Goal: Task Accomplishment & Management: Complete application form

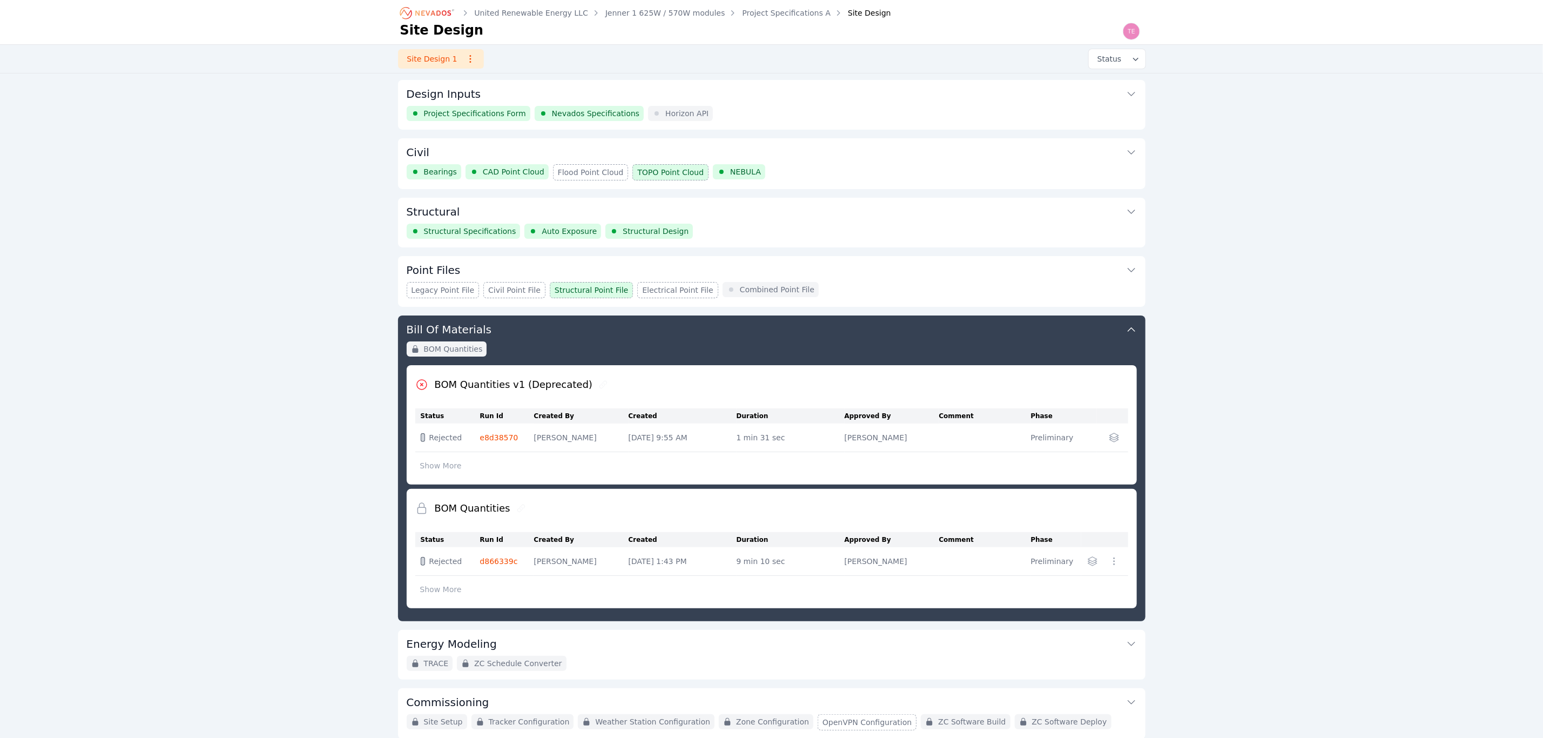
click at [747, 13] on link "Project Specifications A" at bounding box center [786, 13] width 89 height 11
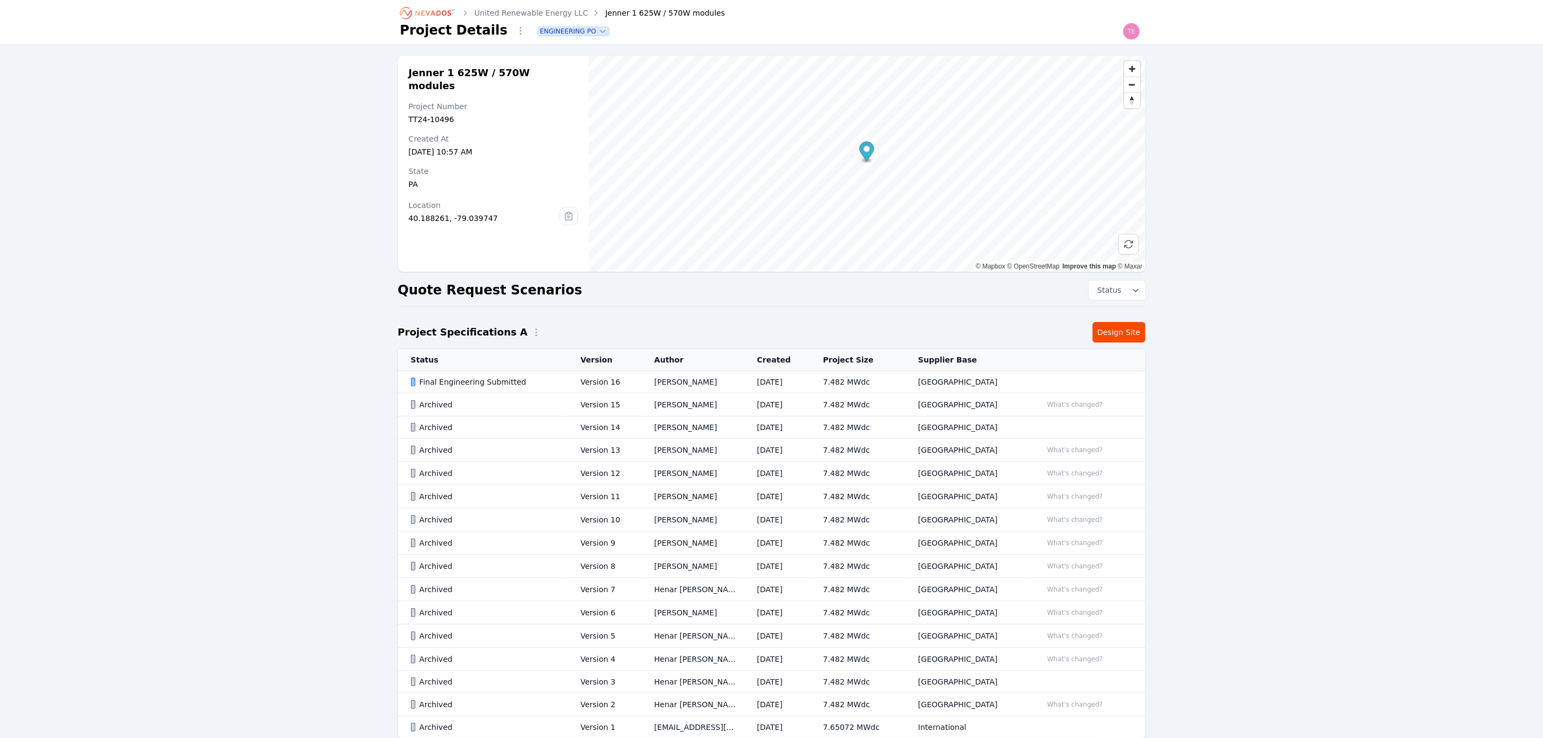
click at [663, 388] on td "Madeline Koldos" at bounding box center [693, 382] width 103 height 22
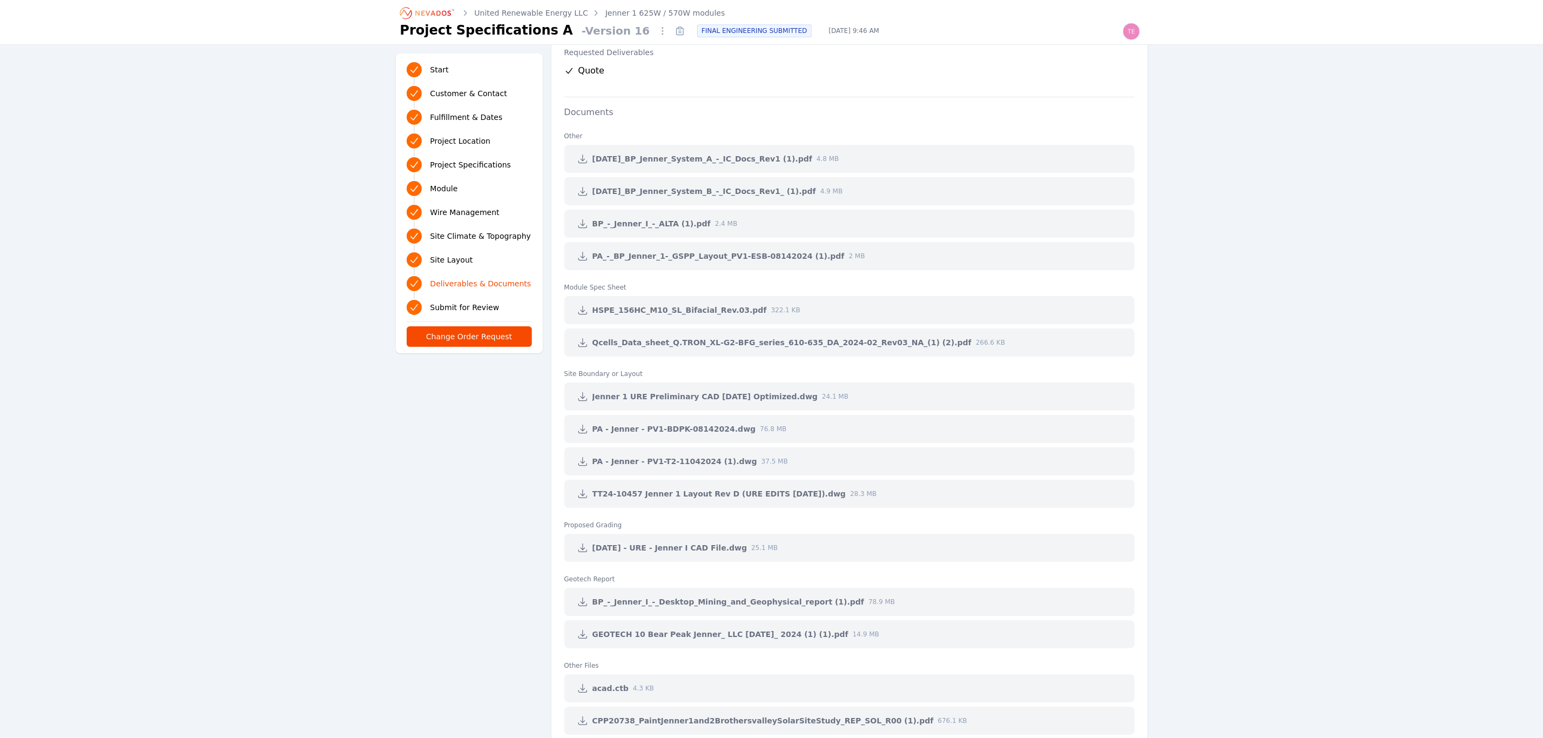
scroll to position [2593, 0]
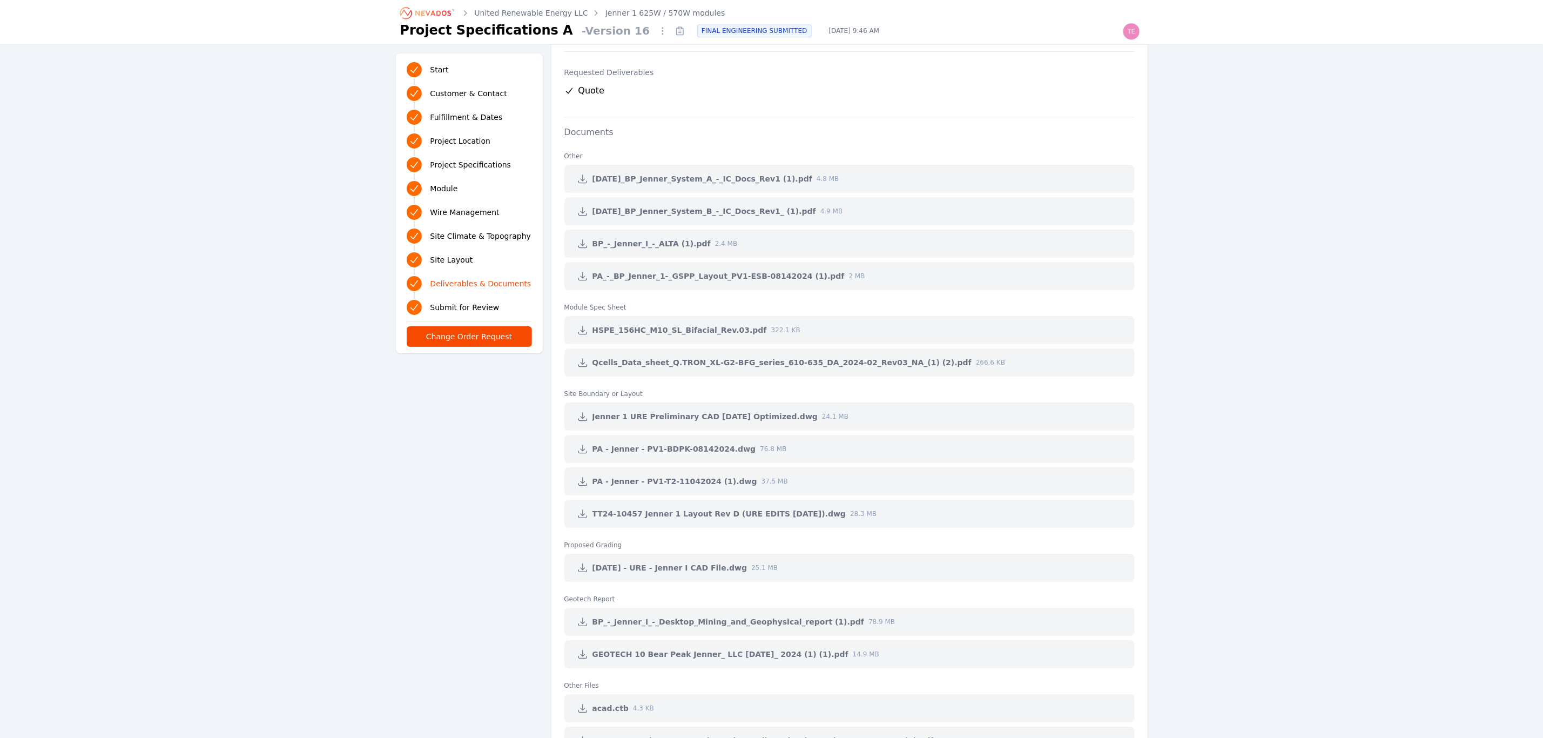
click at [669, 14] on link "Jenner 1 625W / 570W modules" at bounding box center [666, 13] width 120 height 11
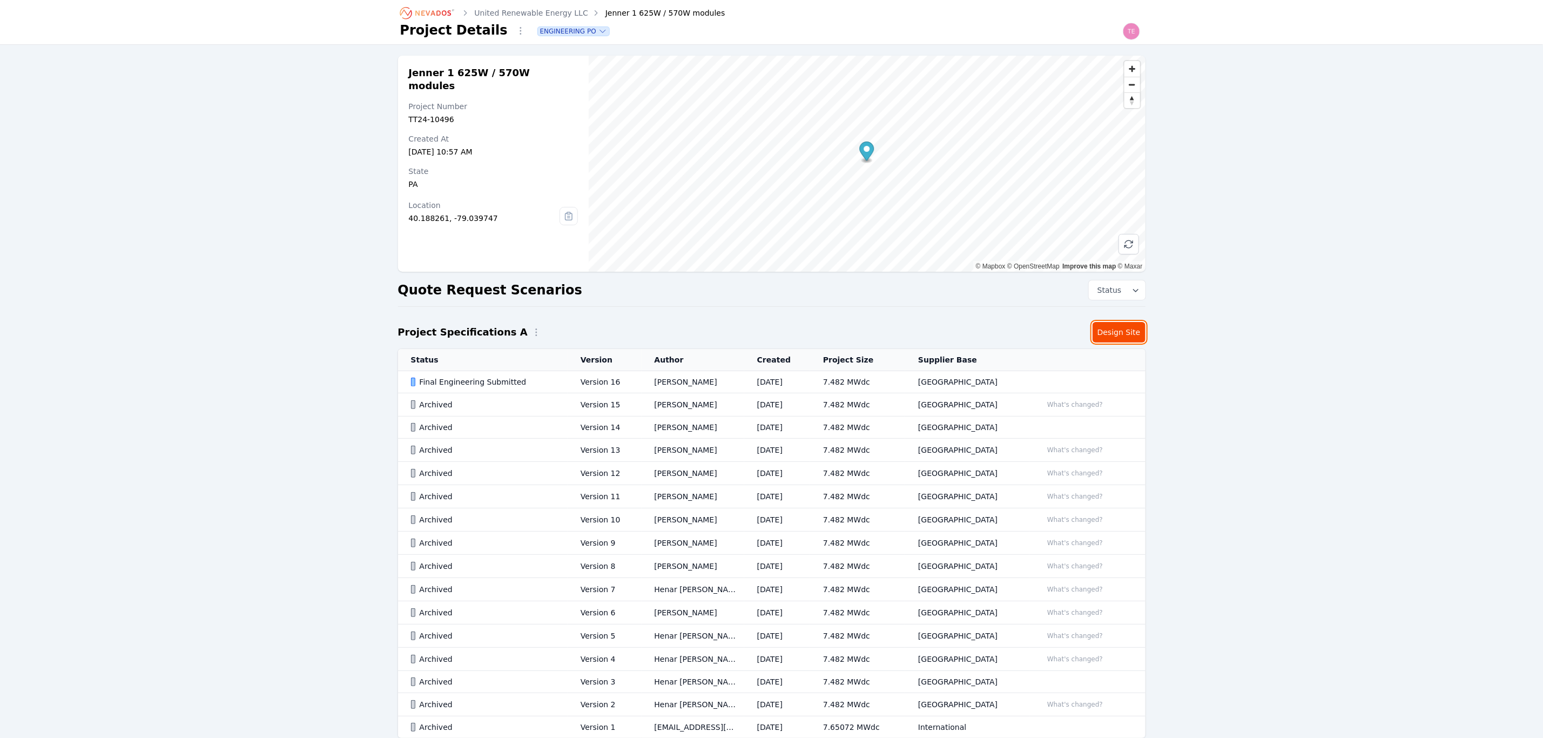
click at [1123, 332] on link "Design Site" at bounding box center [1119, 332] width 53 height 21
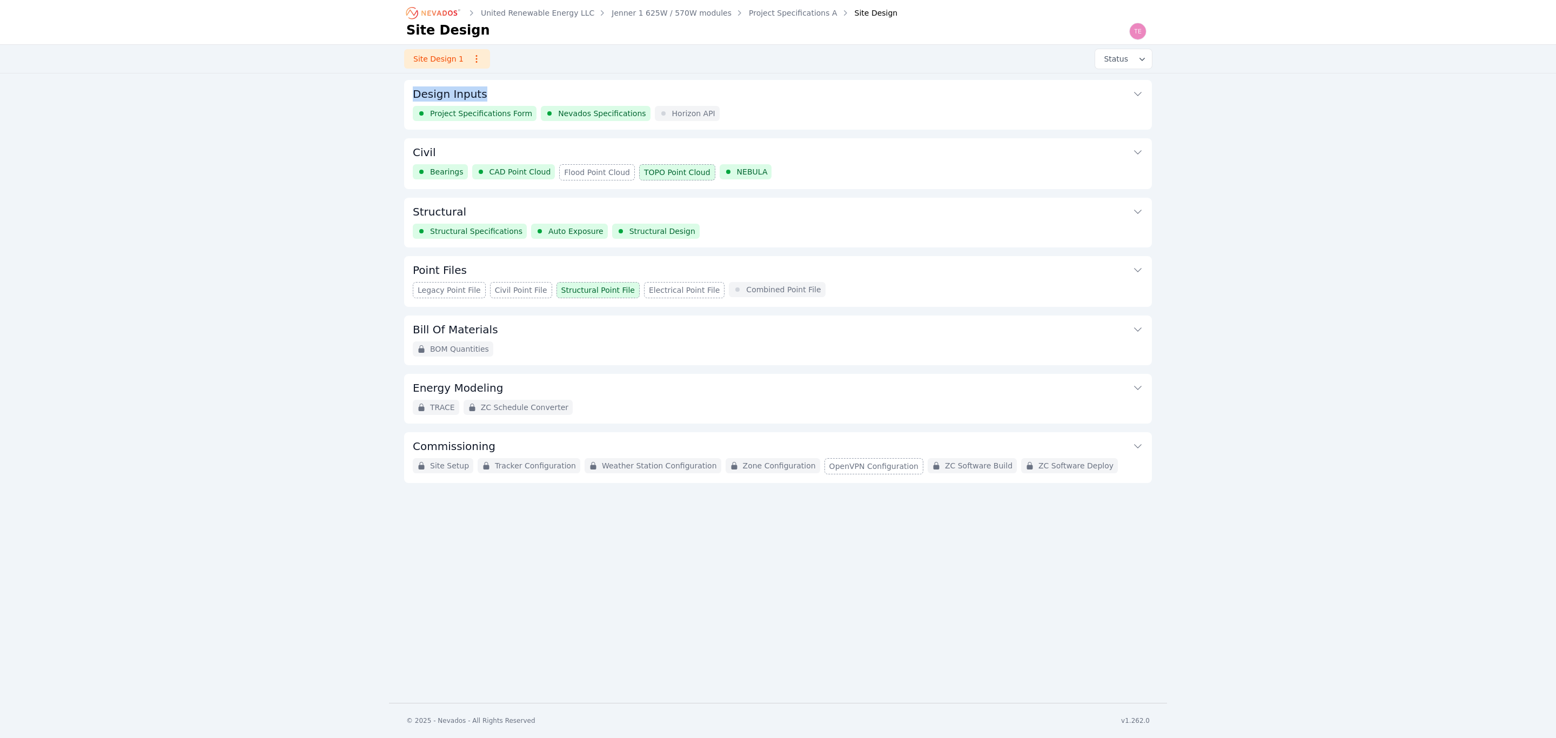
drag, startPoint x: 442, startPoint y: 94, endPoint x: 480, endPoint y: 91, distance: 38.0
click at [480, 91] on div "Design Inputs Project Specifications Form Nevados Specifications Horizon API" at bounding box center [778, 105] width 748 height 50
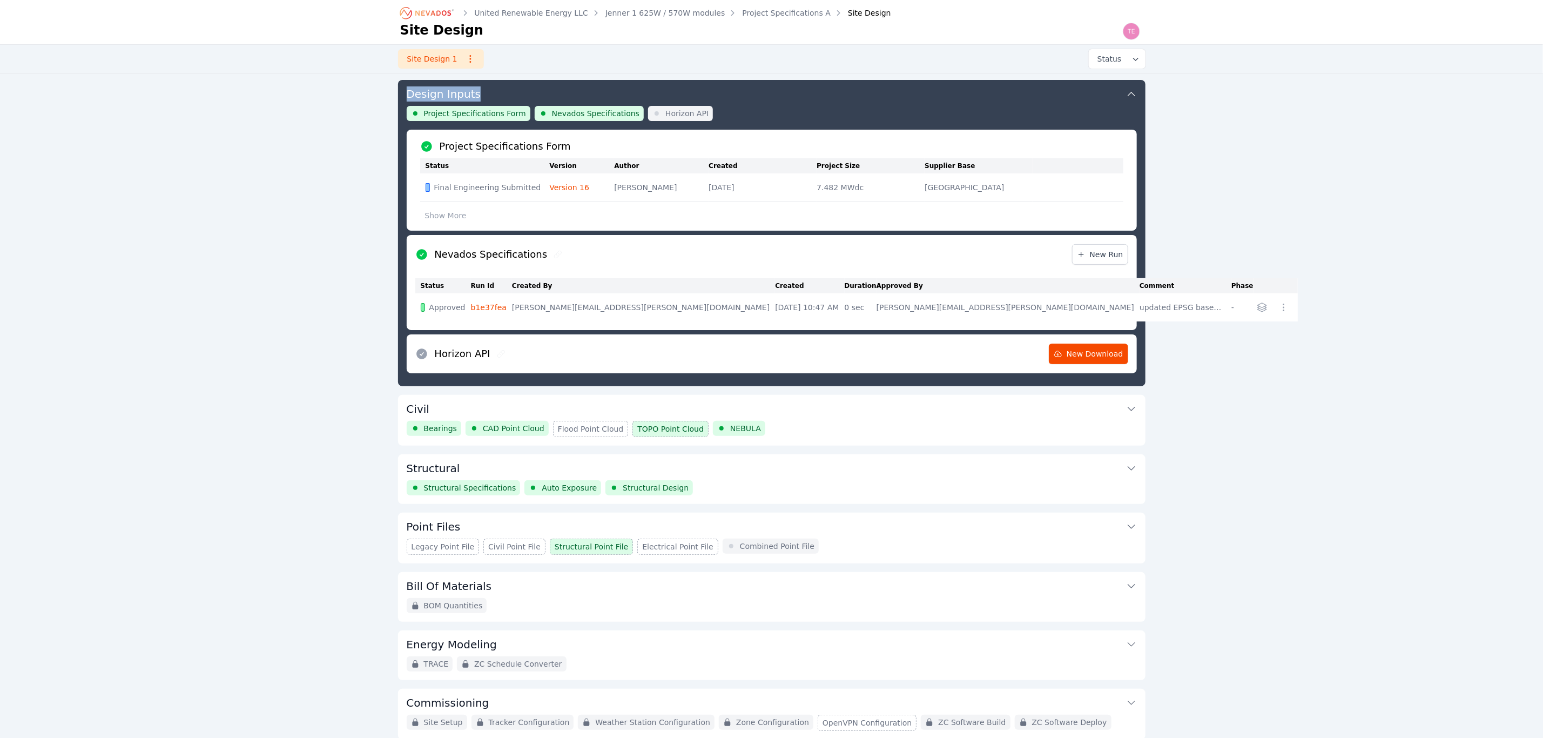
click at [445, 94] on h3 "Design Inputs" at bounding box center [444, 93] width 75 height 15
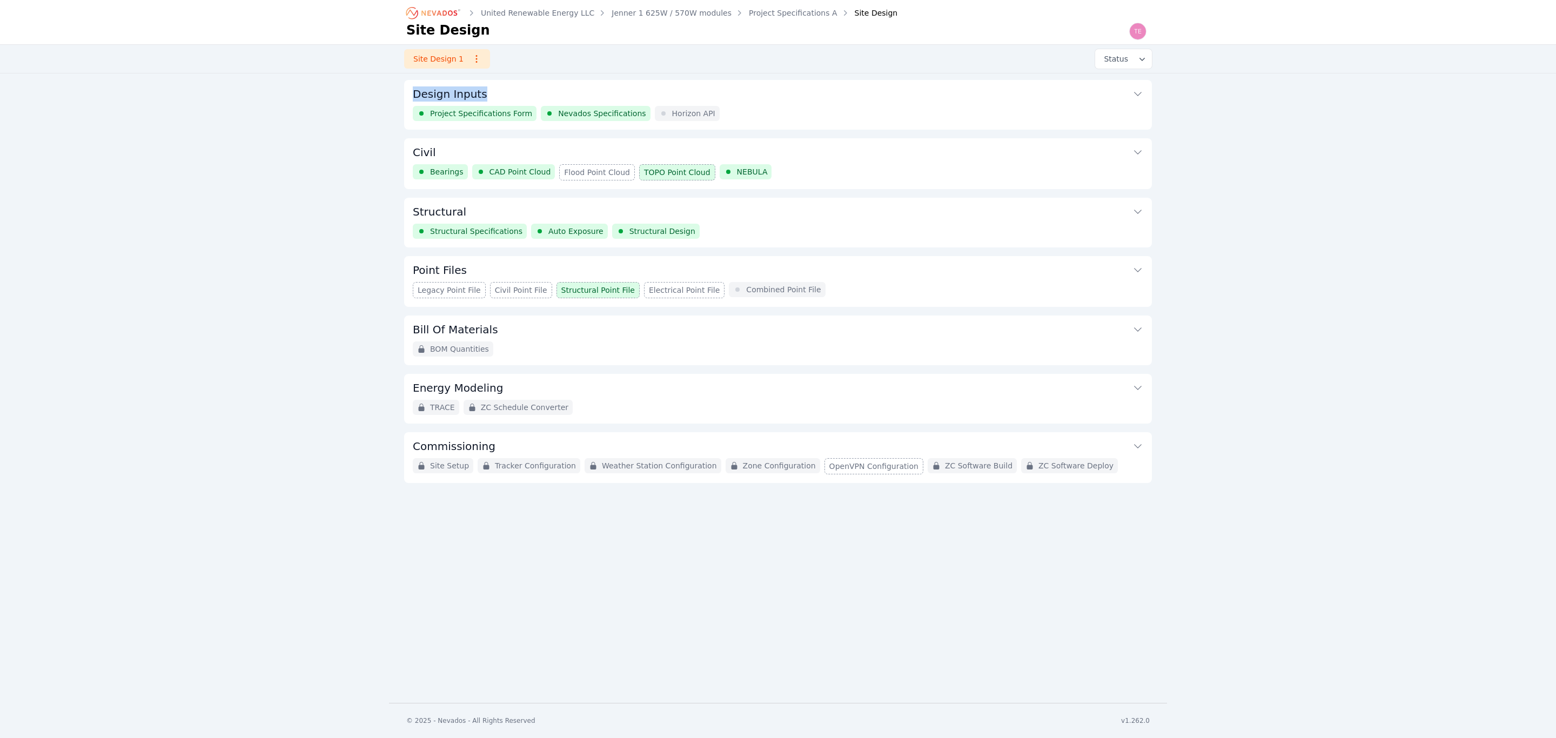
click at [375, 104] on div "United Renewable Energy LLC Jenner 1 625W / 570W modules Project Specifications…" at bounding box center [778, 351] width 1556 height 703
click at [378, 105] on div "United Renewable Energy LLC Jenner 1 625W / 570W modules Project Specifications…" at bounding box center [778, 351] width 1556 height 703
click at [440, 12] on icon "Breadcrumb" at bounding box center [439, 12] width 36 height 5
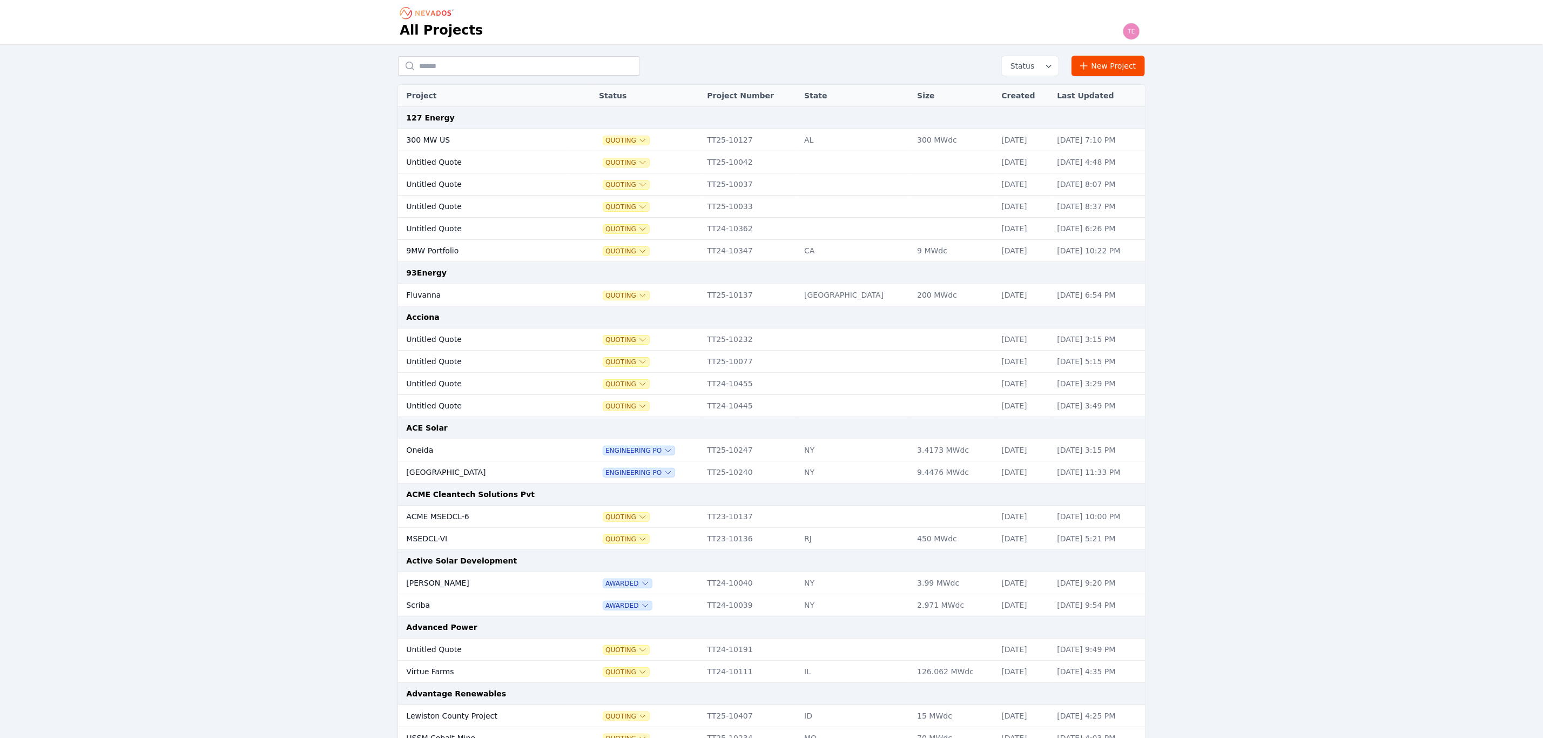
click at [460, 76] on div "Status New Project" at bounding box center [772, 66] width 748 height 21
click at [460, 65] on input "text" at bounding box center [519, 65] width 242 height 19
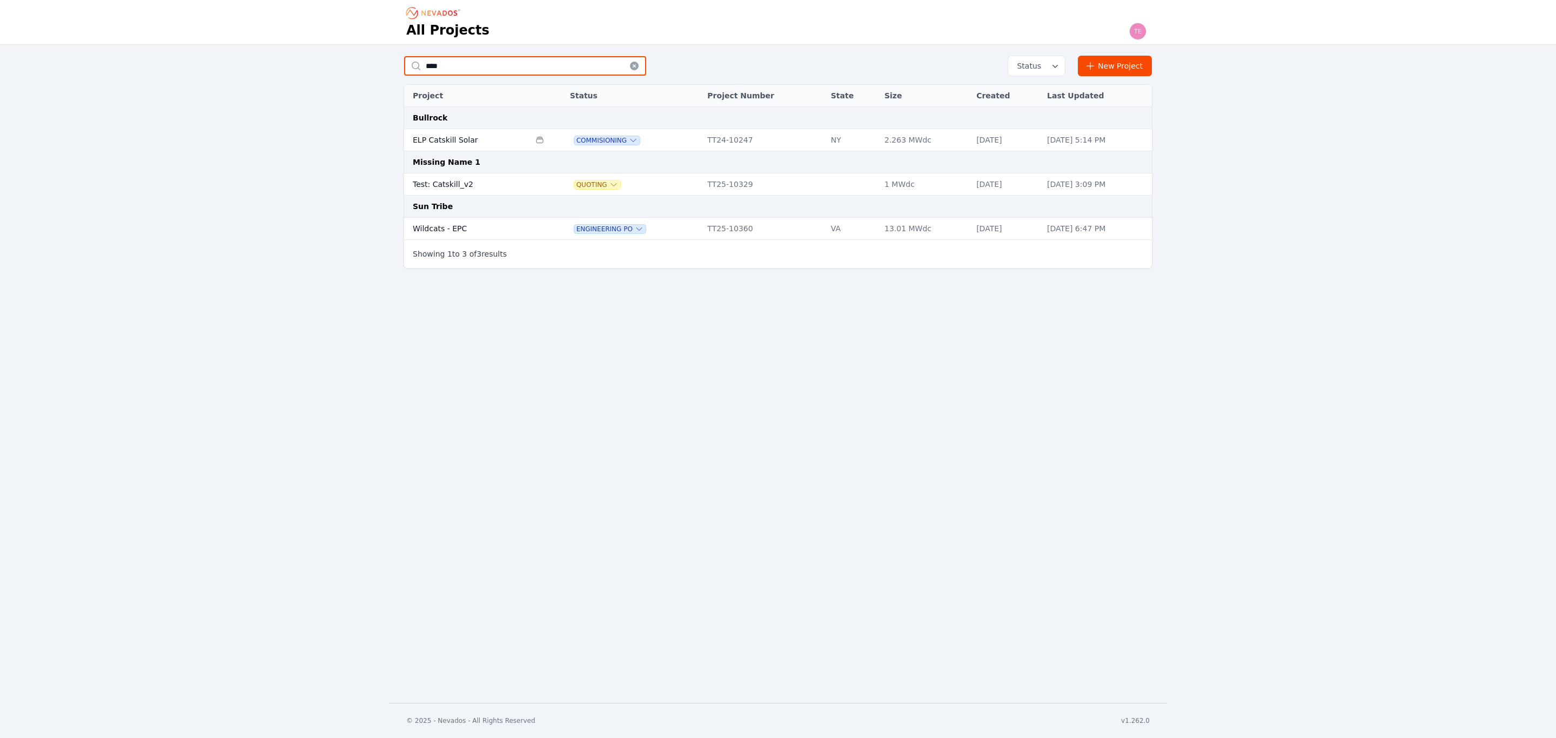
type input "****"
click at [483, 179] on td "Test: Catskill_v2" at bounding box center [467, 184] width 126 height 22
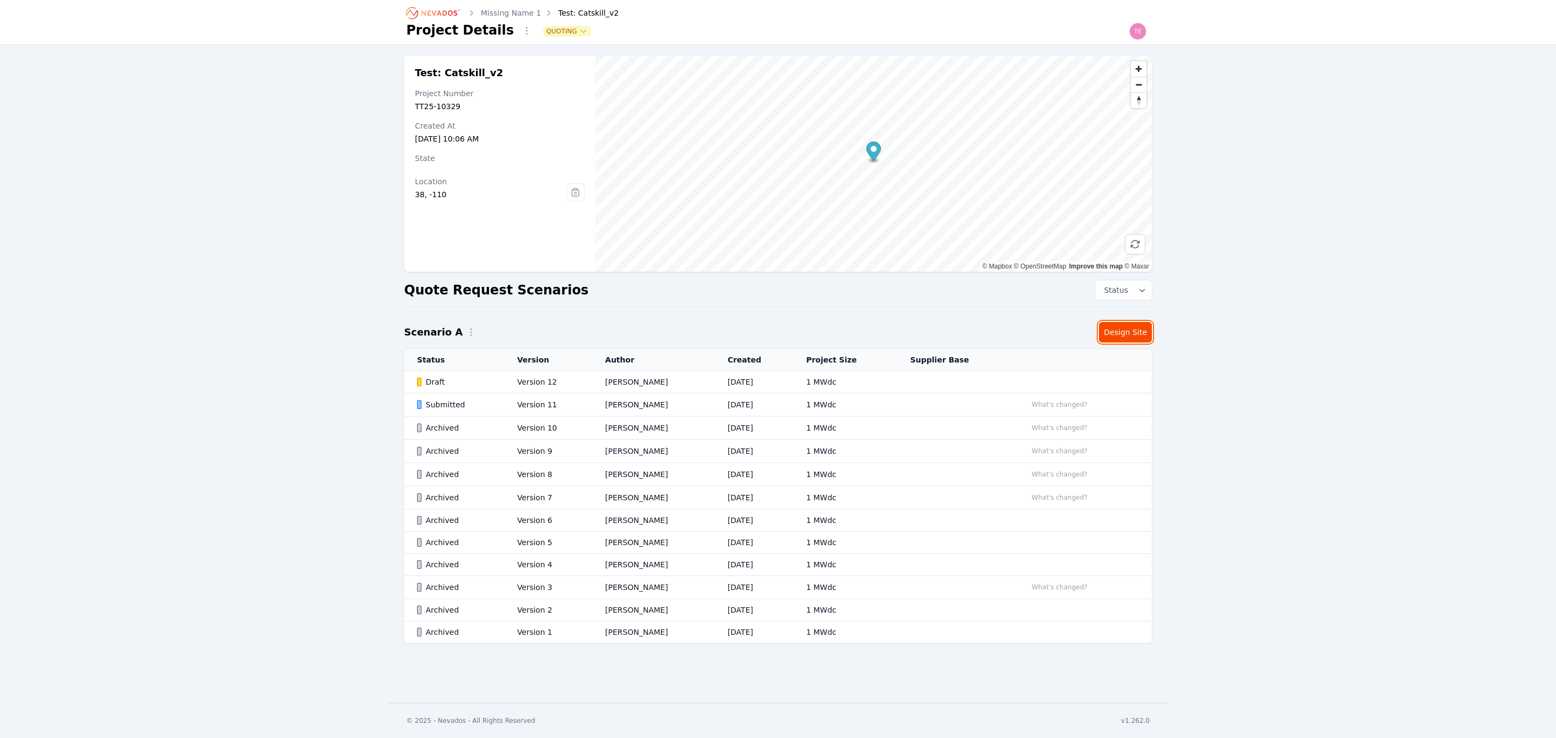
click at [1143, 332] on link "Design Site" at bounding box center [1125, 332] width 53 height 21
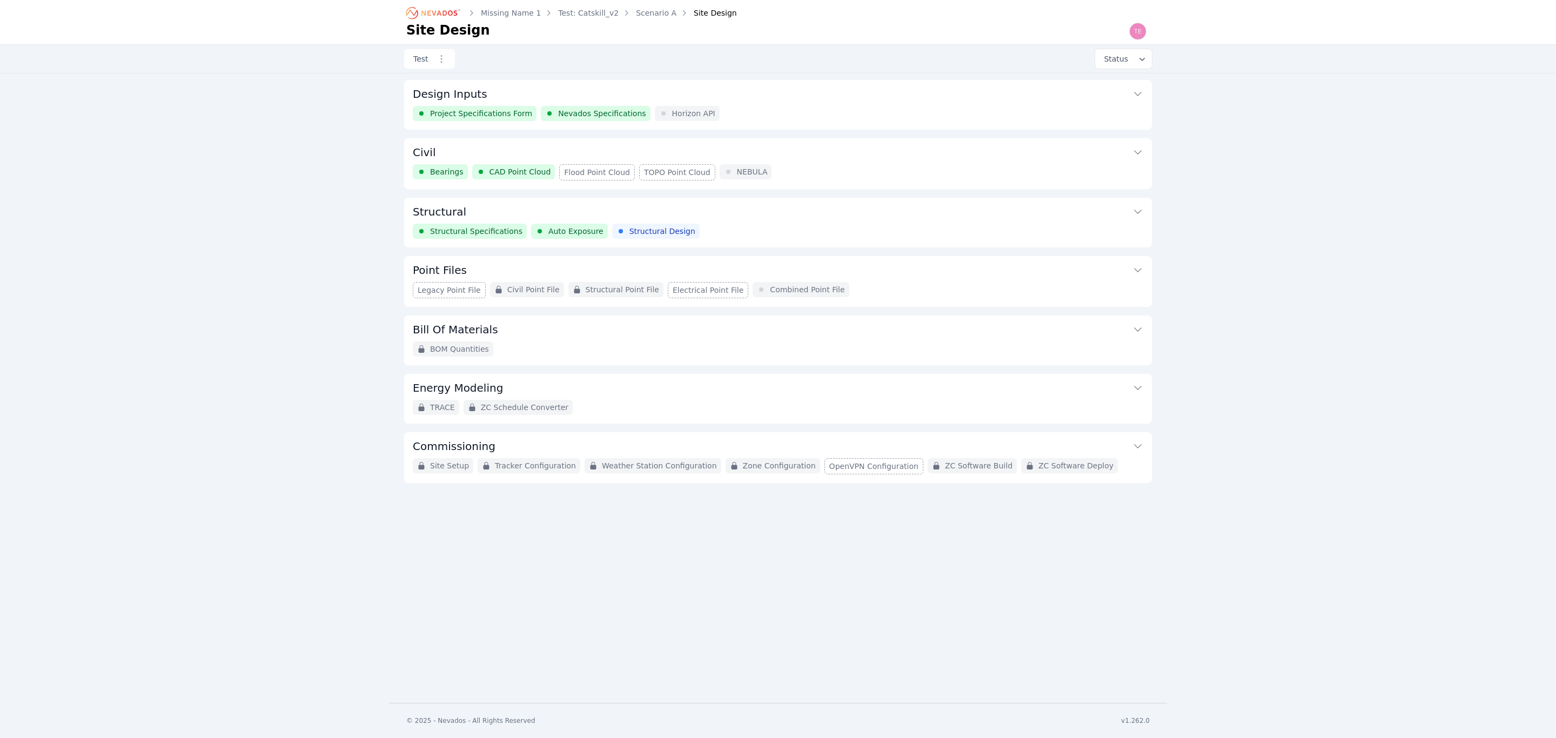
click at [873, 210] on button "Structural" at bounding box center [778, 211] width 730 height 26
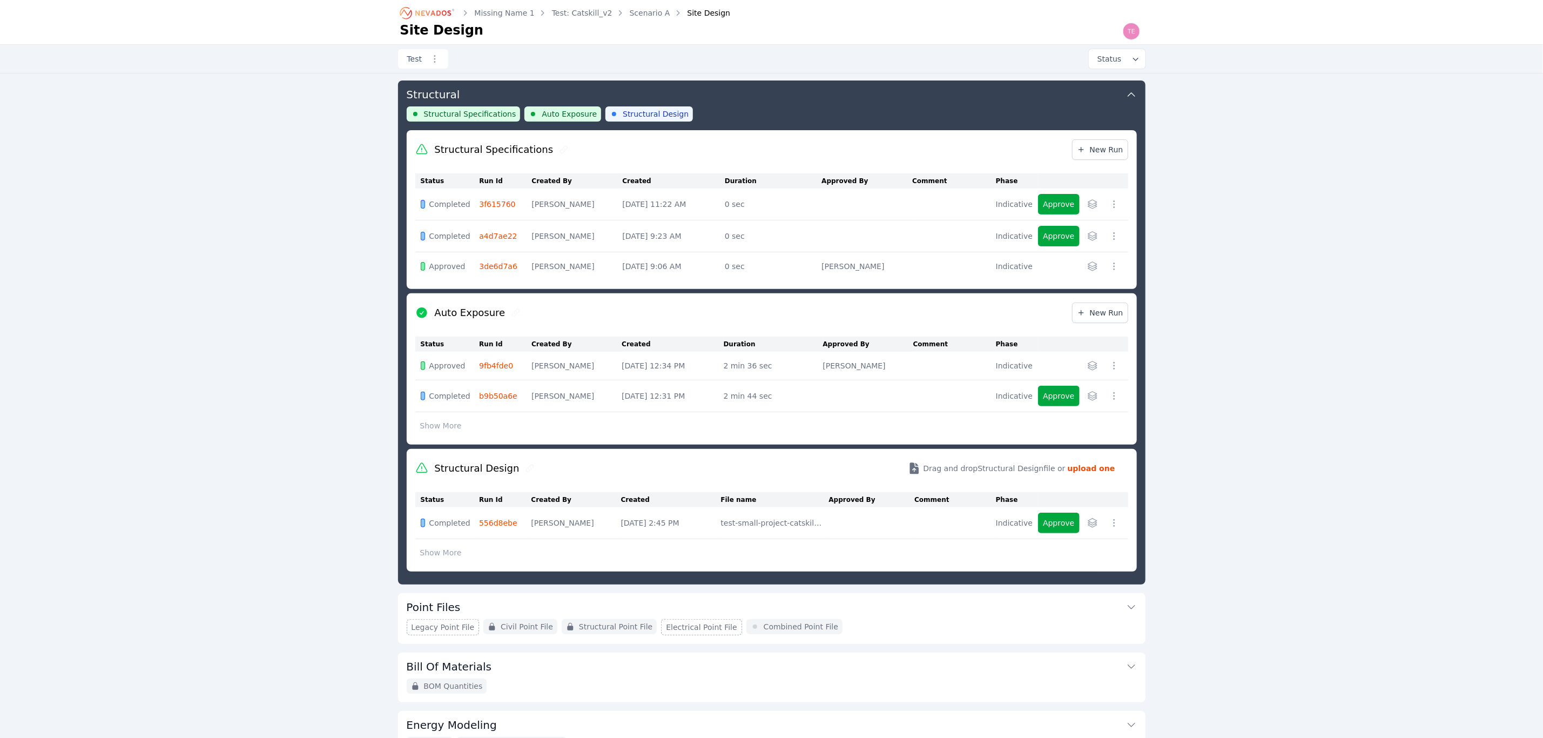
scroll to position [36, 0]
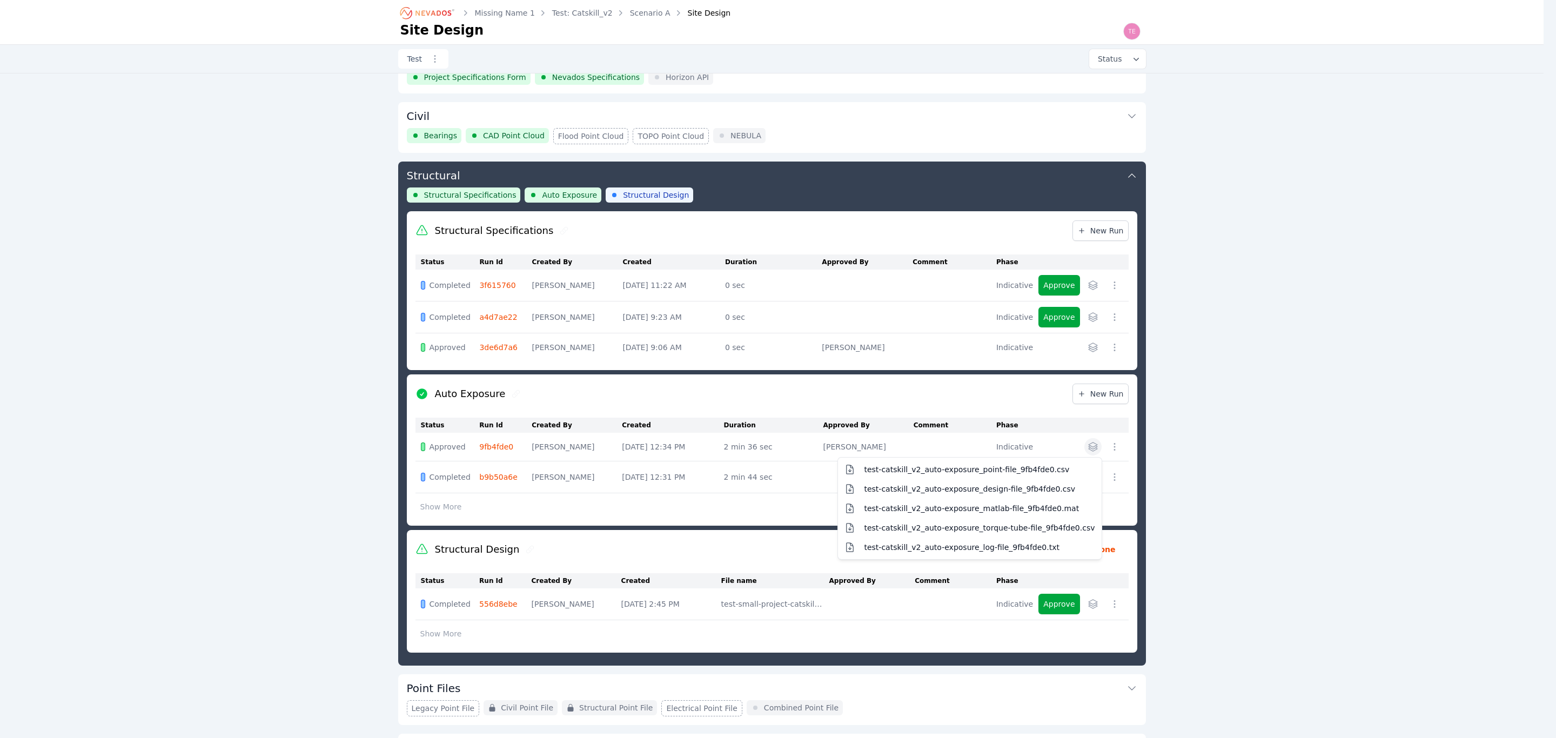
click at [1092, 451] on icon "button" at bounding box center [1092, 446] width 11 height 11
click at [1025, 474] on span "test-catskill_v2_auto-exposure_point-file_9fb4fde0.csv" at bounding box center [966, 469] width 205 height 11
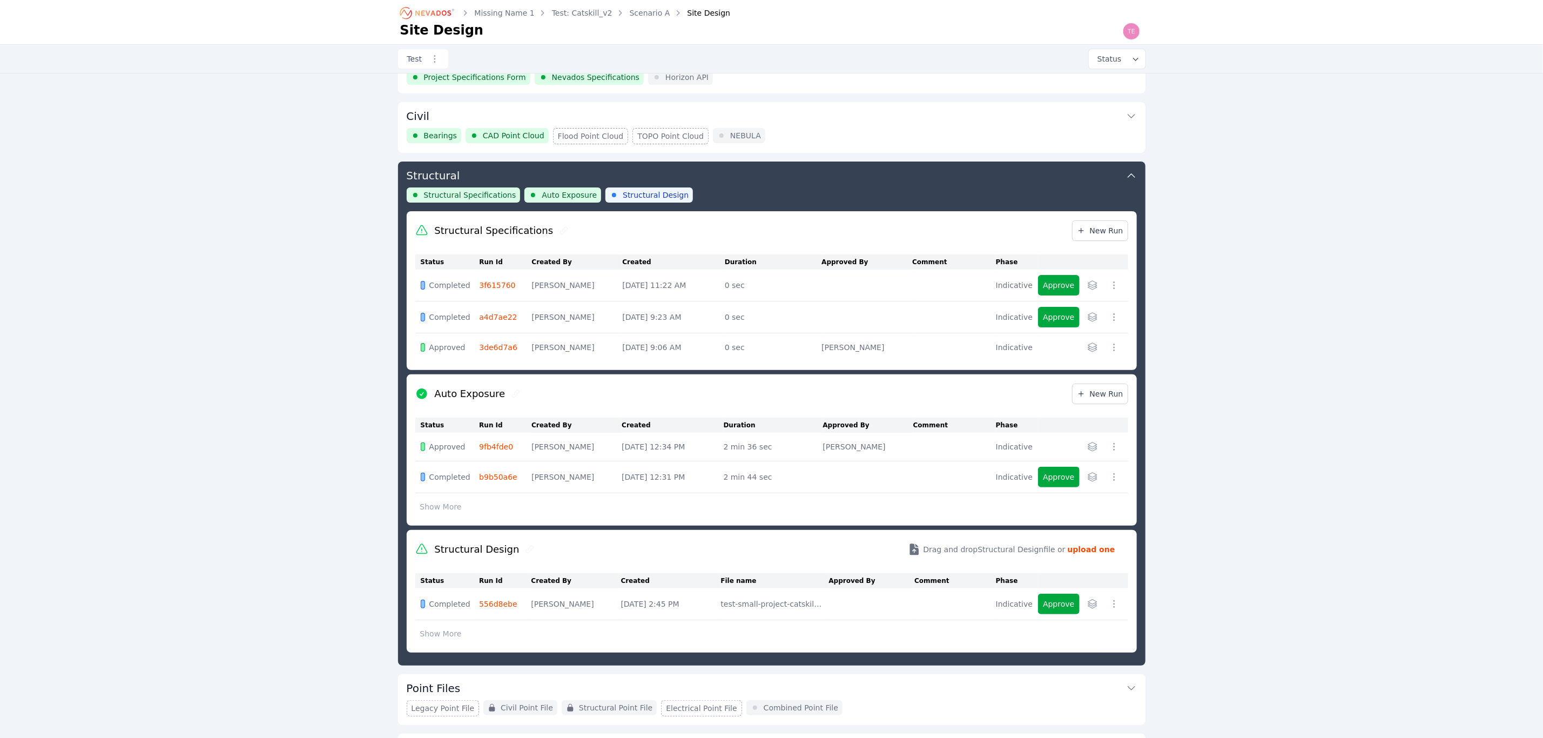
scroll to position [117, 0]
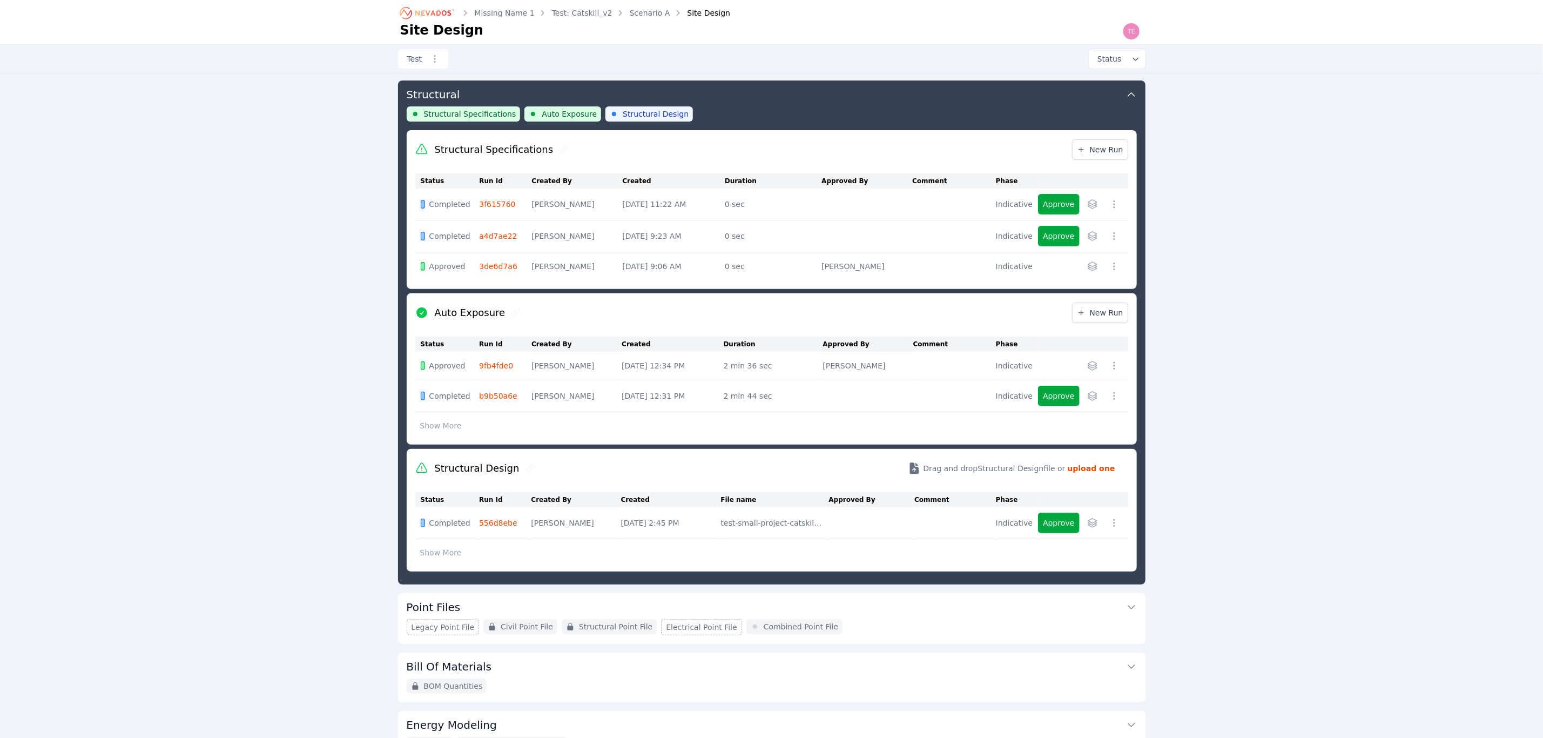
click at [1111, 364] on icon "button" at bounding box center [1114, 365] width 11 height 11
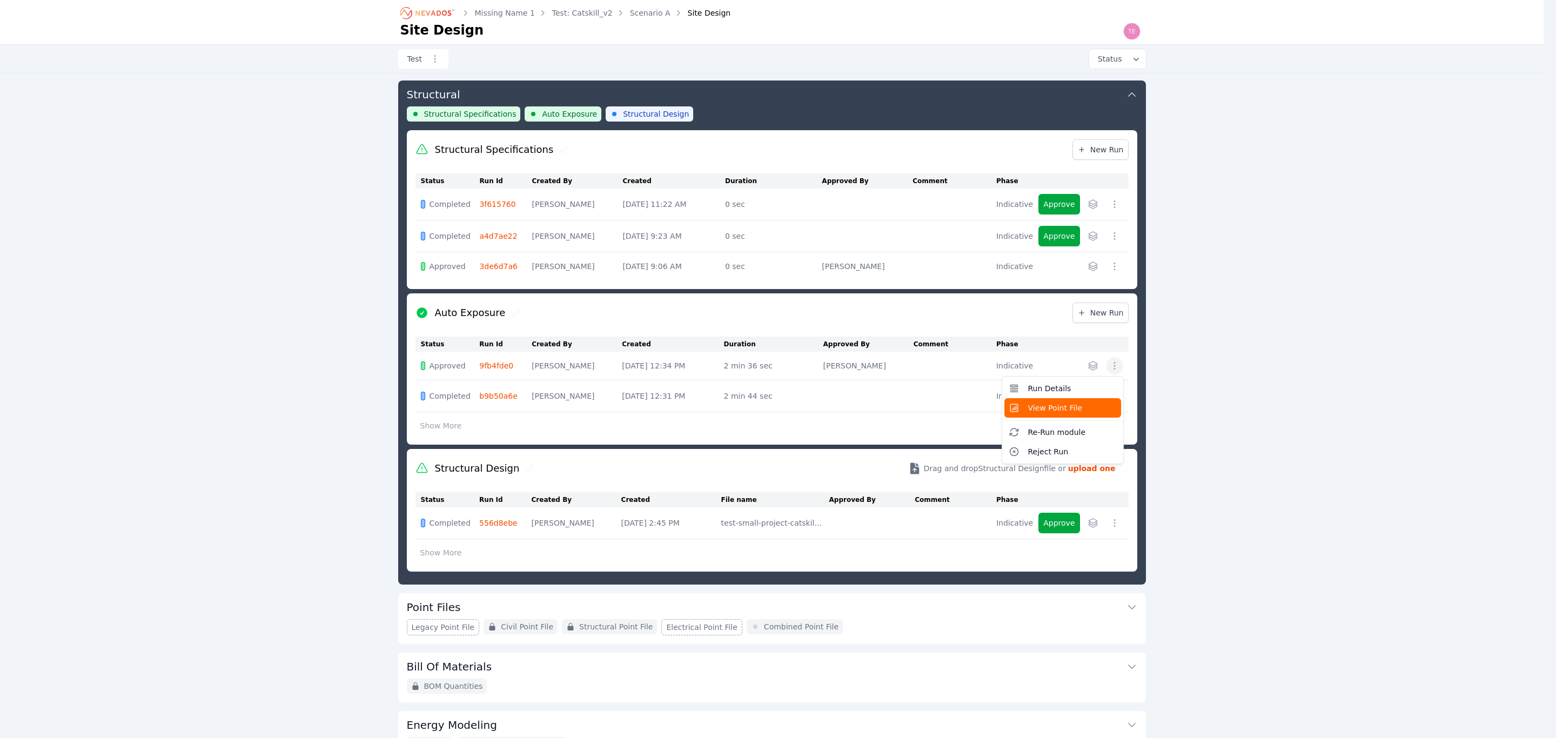
click at [1060, 406] on span "View Point File" at bounding box center [1055, 407] width 54 height 11
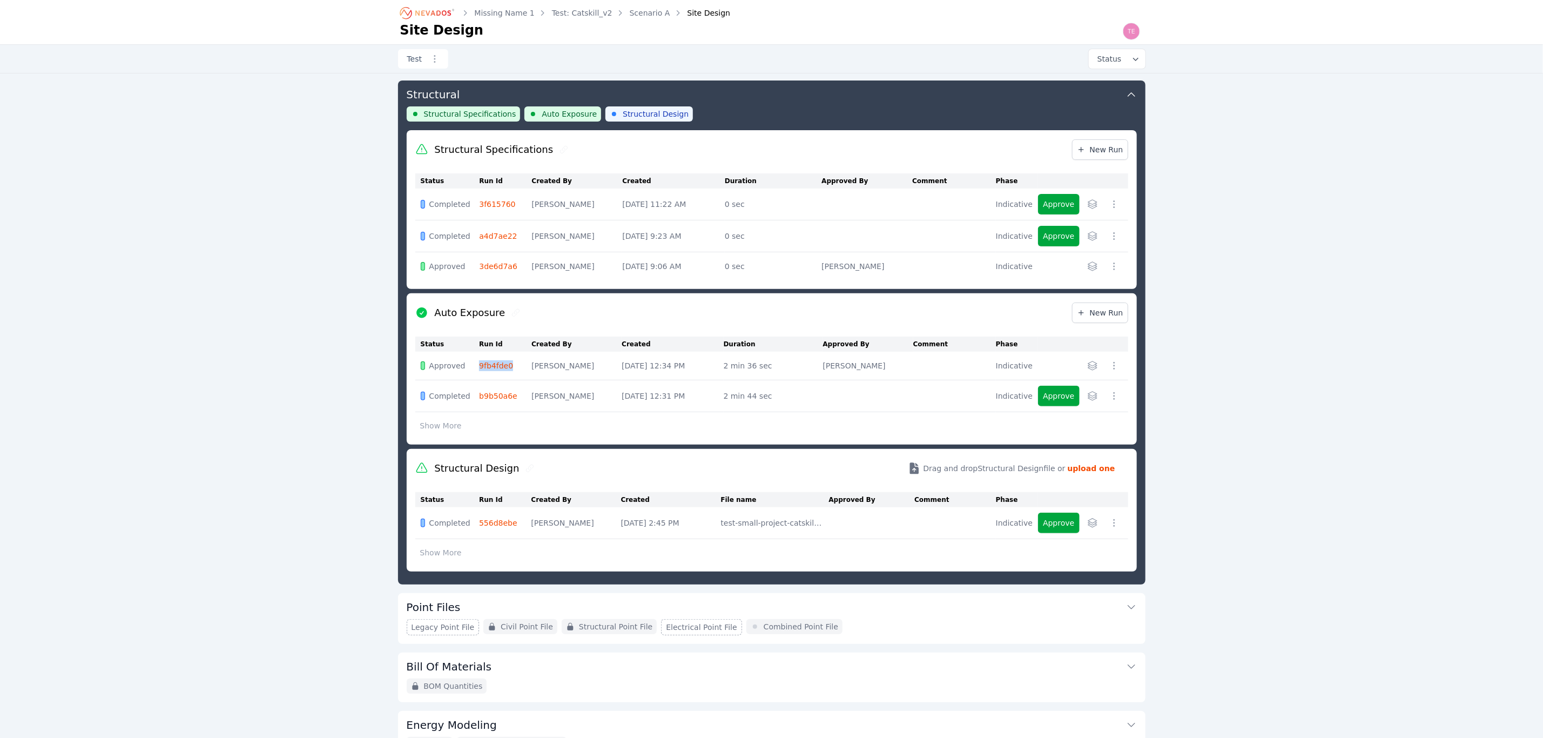
drag, startPoint x: 520, startPoint y: 367, endPoint x: 470, endPoint y: 367, distance: 50.2
click at [470, 367] on tr "Approved 9fb4fde0 Ted Elliott Aug 25, 2025, 12:34 PM 2 min 36 sec Ted Elliott I…" at bounding box center [771, 366] width 713 height 29
click at [496, 370] on link "9fb4fde0" at bounding box center [496, 365] width 34 height 9
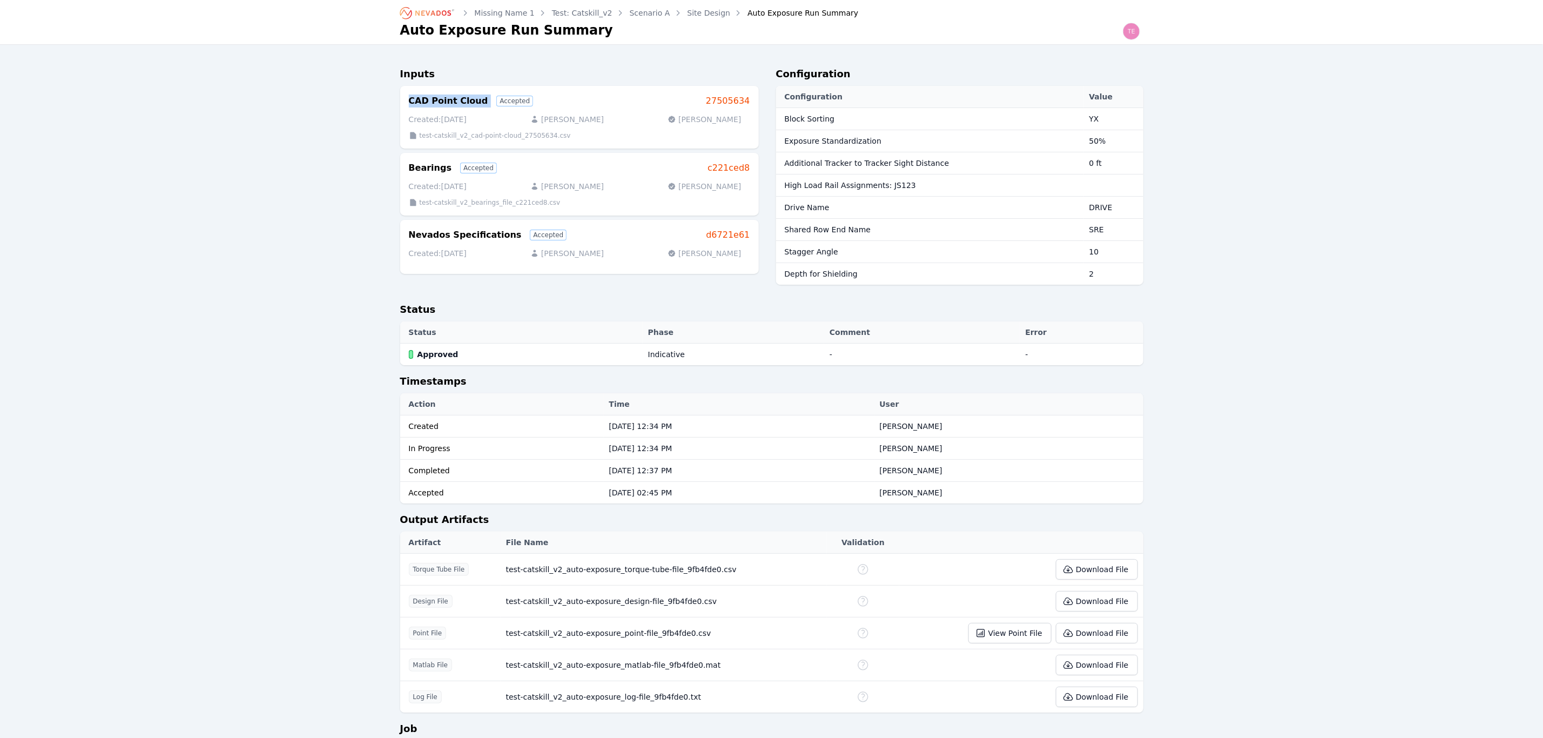
drag, startPoint x: 413, startPoint y: 100, endPoint x: 476, endPoint y: 101, distance: 63.2
click at [476, 101] on div "CAD Point Cloud Accepted 27505634 Created: [DATE] [PERSON_NAME] [PERSON_NAME] t…" at bounding box center [579, 117] width 359 height 63
drag, startPoint x: 407, startPoint y: 164, endPoint x: 449, endPoint y: 169, distance: 42.4
click at [449, 169] on div "Bearings Accepted c221ced8 Created: [DATE] [PERSON_NAME] [PERSON_NAME] test-cat…" at bounding box center [579, 184] width 359 height 63
drag, startPoint x: 777, startPoint y: 75, endPoint x: 856, endPoint y: 91, distance: 80.4
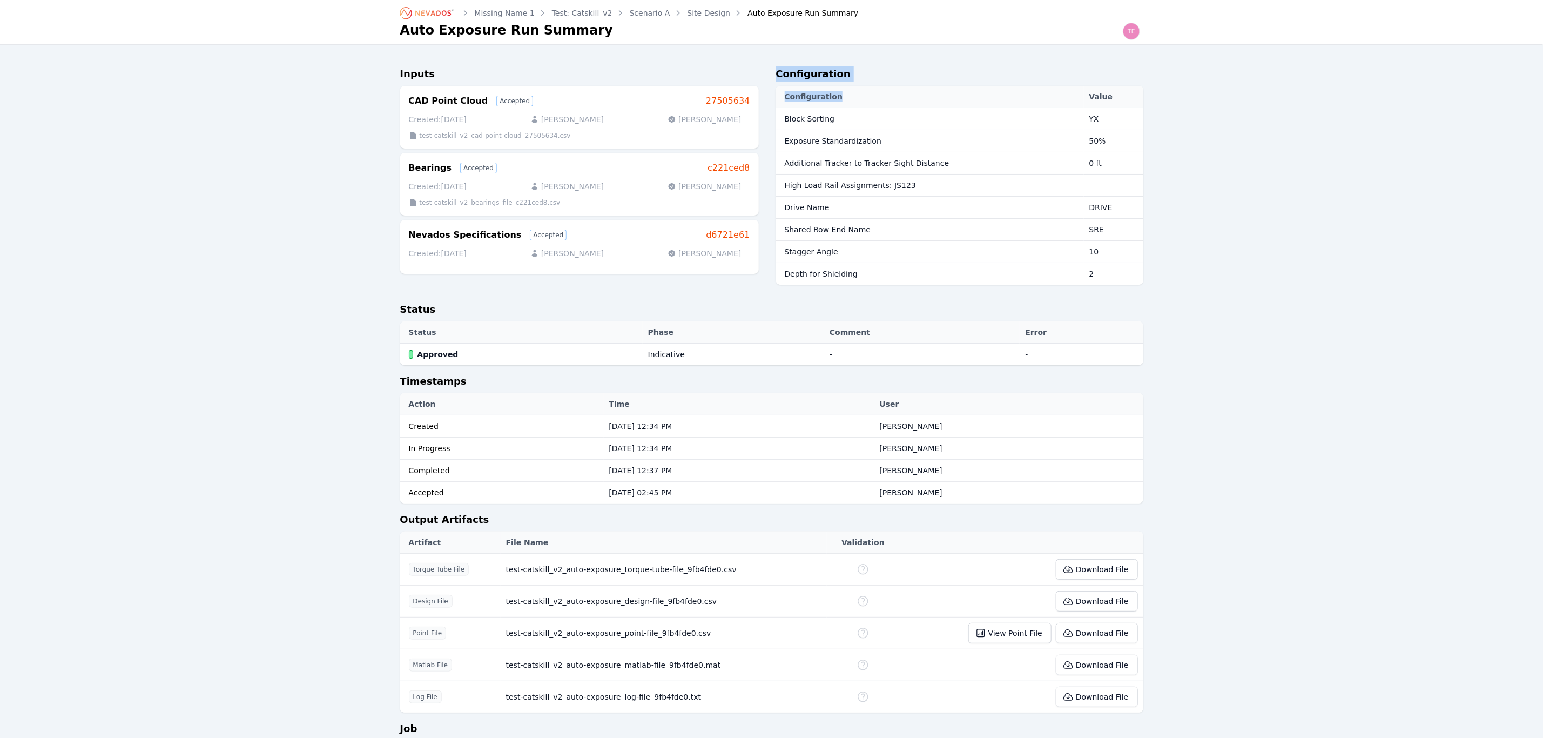
click at [856, 91] on div "Configuration Configuration Value Block Sorting YX Exposure Standardization 50%…" at bounding box center [959, 179] width 367 height 227
click at [848, 85] on h2 "Configuration" at bounding box center [959, 75] width 367 height 19
drag, startPoint x: 1084, startPoint y: 124, endPoint x: 1101, endPoint y: 120, distance: 17.1
click at [1101, 120] on td "YX" at bounding box center [1113, 119] width 59 height 22
drag, startPoint x: 1089, startPoint y: 137, endPoint x: 1103, endPoint y: 142, distance: 14.4
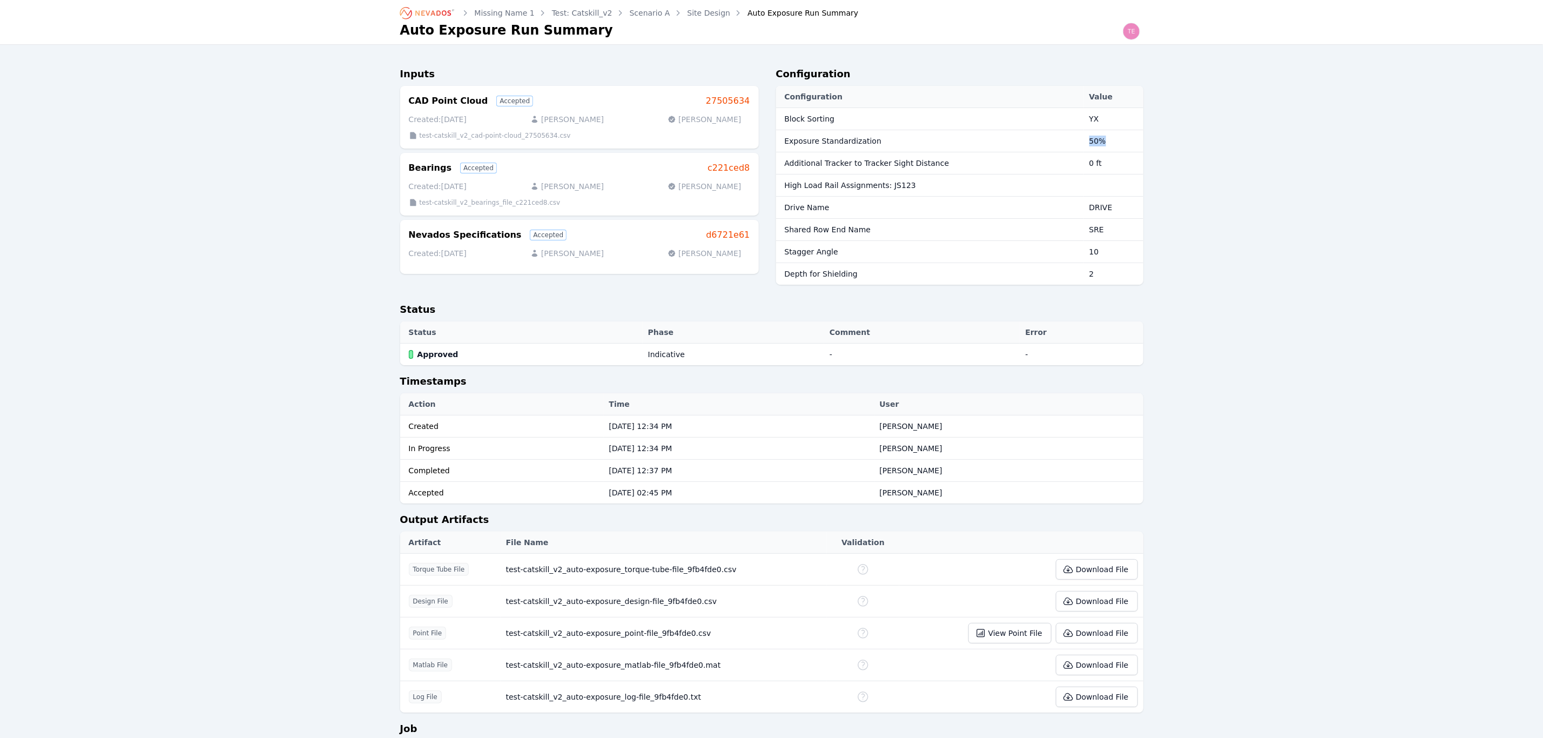
click at [1103, 142] on span "50%" at bounding box center [1098, 141] width 17 height 9
drag, startPoint x: 1093, startPoint y: 165, endPoint x: 1107, endPoint y: 169, distance: 14.4
click at [1107, 169] on td "0 ft" at bounding box center [1113, 163] width 59 height 22
drag, startPoint x: 1084, startPoint y: 208, endPoint x: 1117, endPoint y: 214, distance: 33.0
click at [1117, 214] on td "DRIVE" at bounding box center [1113, 208] width 59 height 22
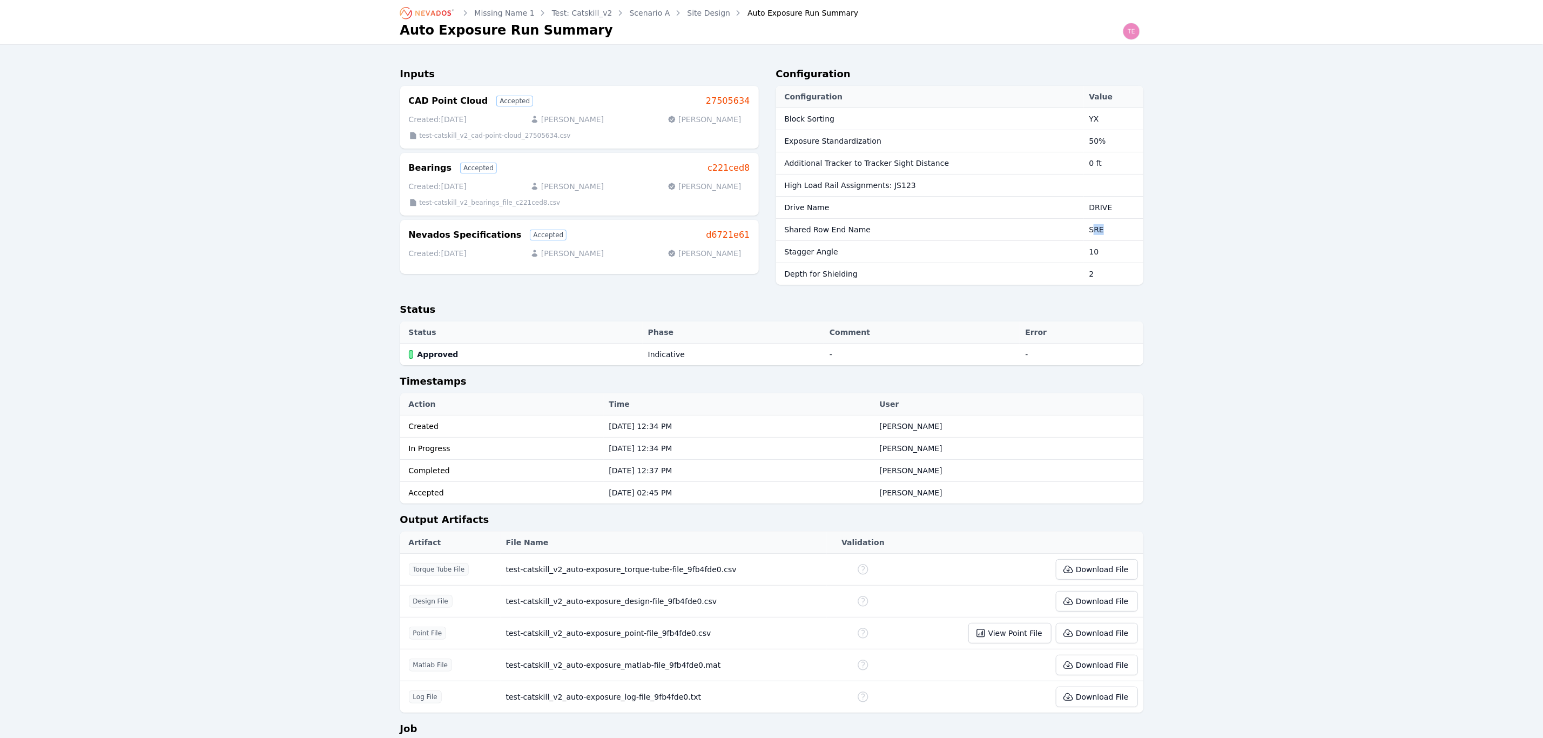
drag, startPoint x: 1092, startPoint y: 232, endPoint x: 1105, endPoint y: 235, distance: 13.2
click at [1105, 235] on td "SRE" at bounding box center [1113, 230] width 59 height 22
drag, startPoint x: 1090, startPoint y: 253, endPoint x: 1105, endPoint y: 254, distance: 15.7
click at [1104, 253] on td "10" at bounding box center [1113, 252] width 59 height 22
click at [695, 9] on link "Site Design" at bounding box center [709, 13] width 43 height 11
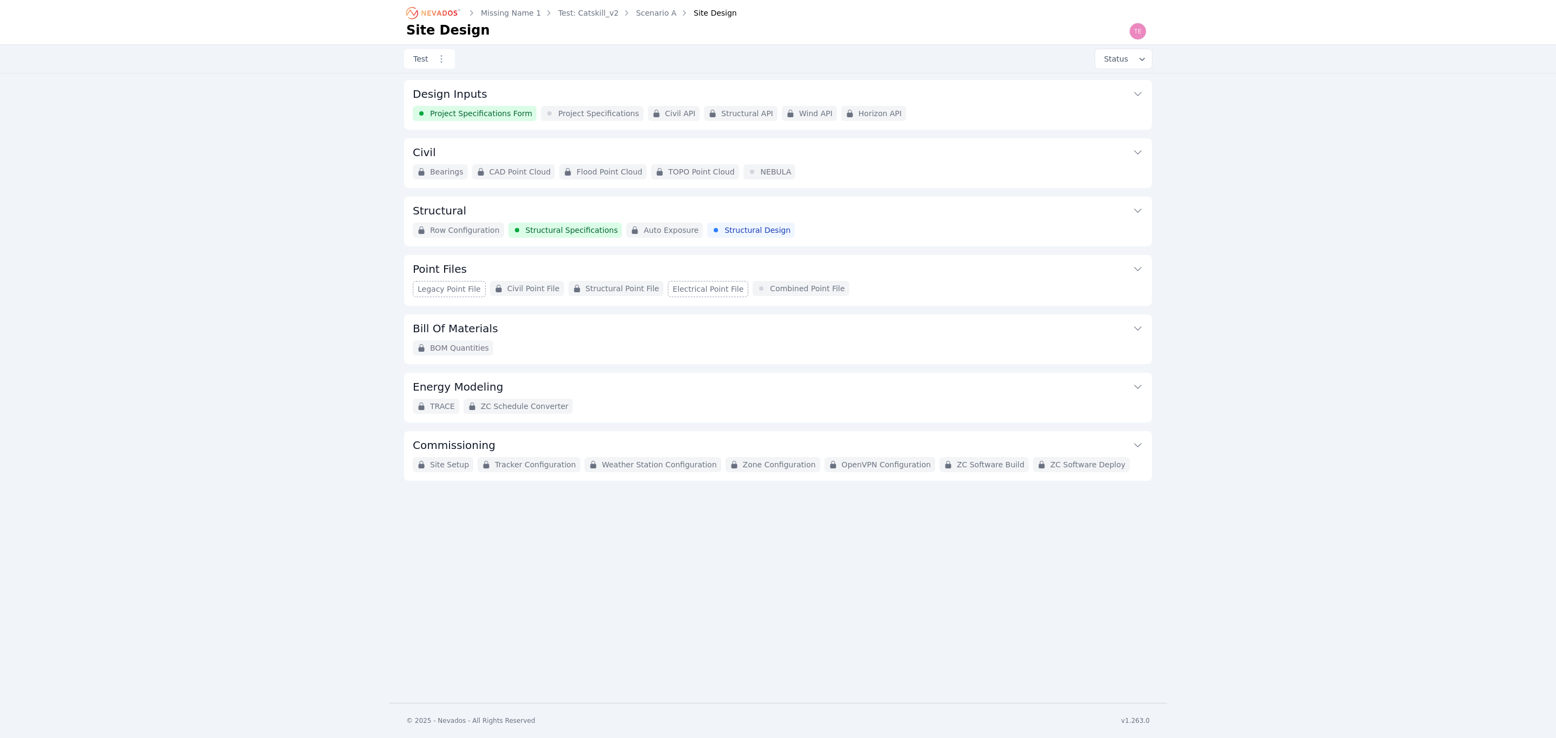
click at [825, 219] on button "Structural" at bounding box center [778, 210] width 730 height 26
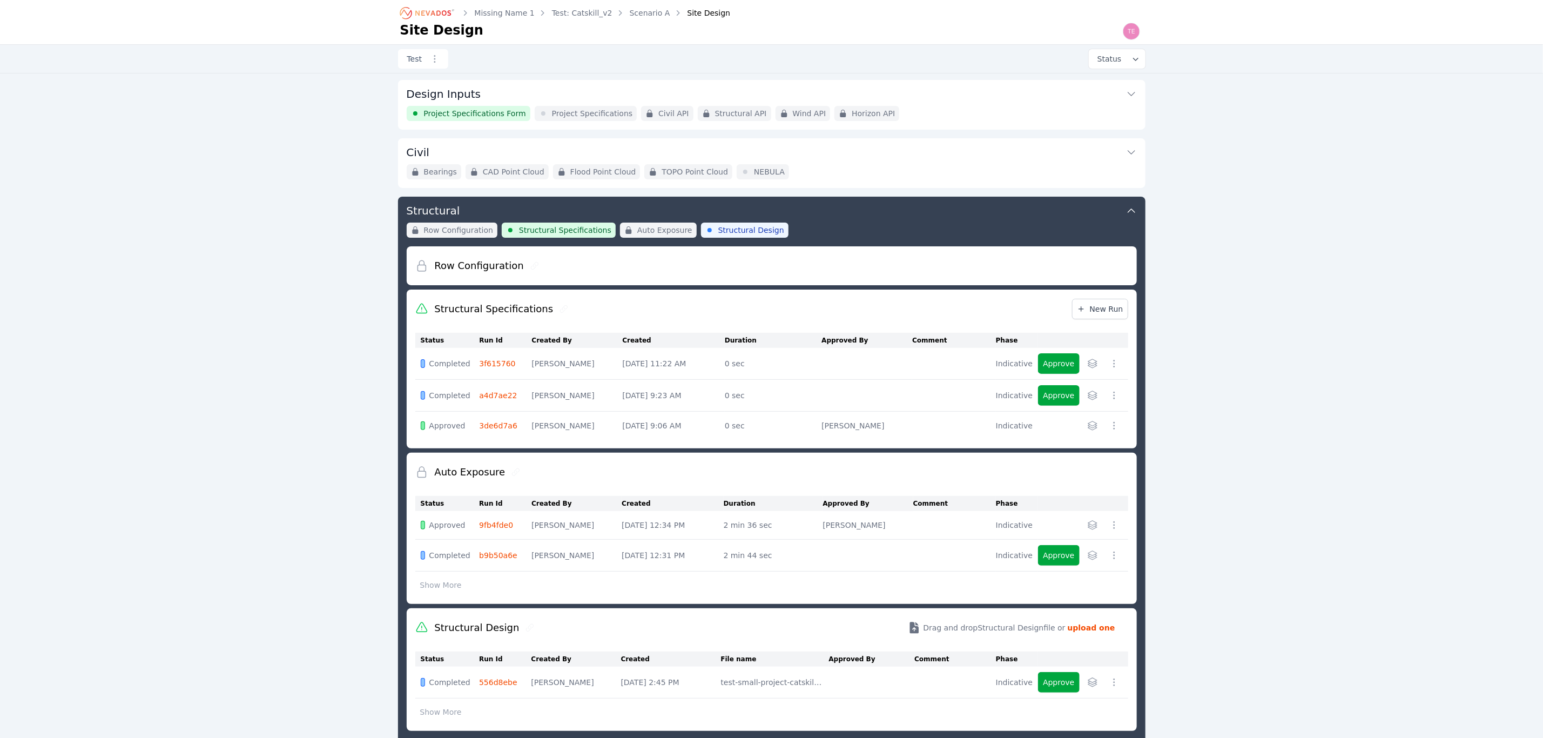
click at [938, 101] on button "Design Inputs" at bounding box center [772, 93] width 730 height 26
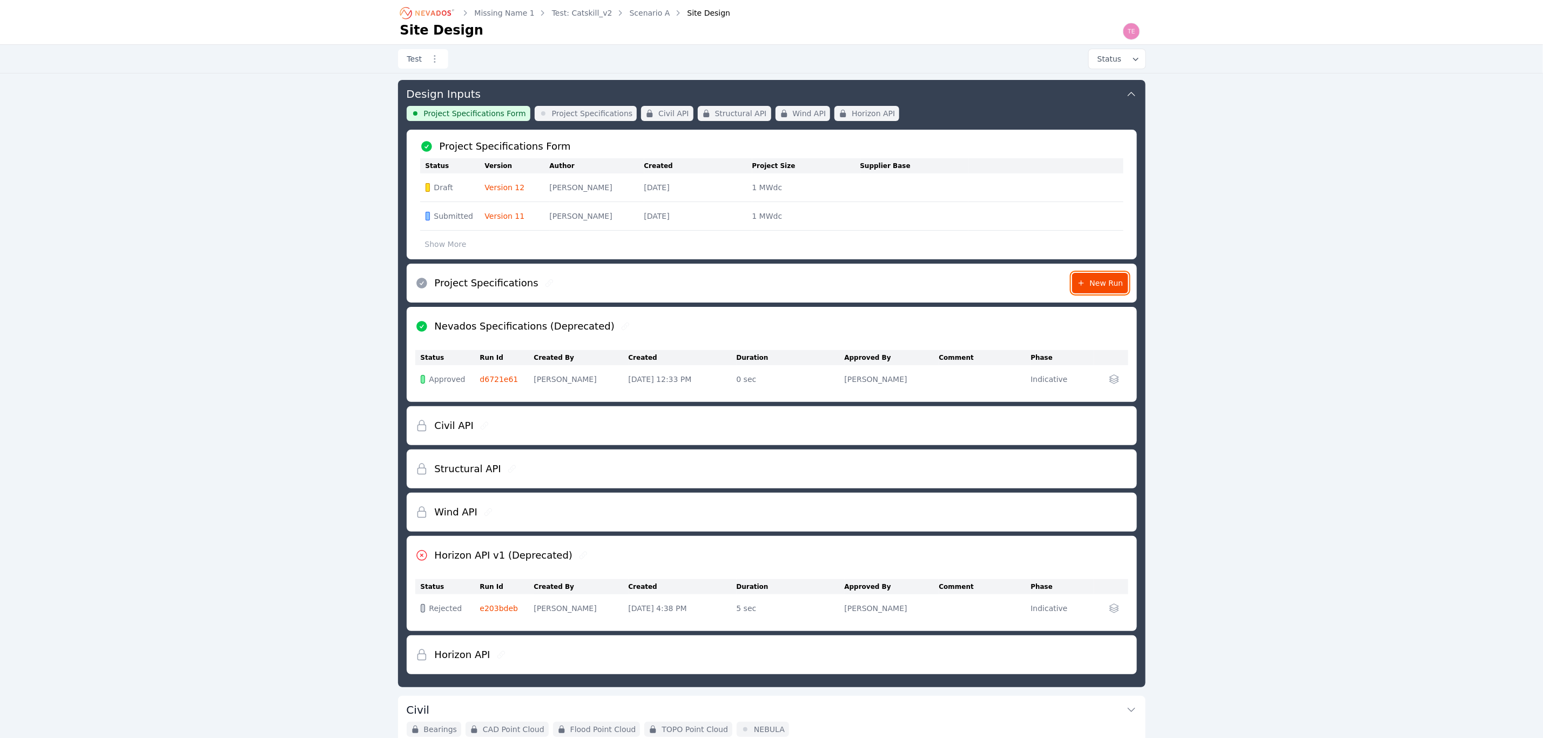
click at [1104, 277] on link "New Run" at bounding box center [1100, 283] width 56 height 21
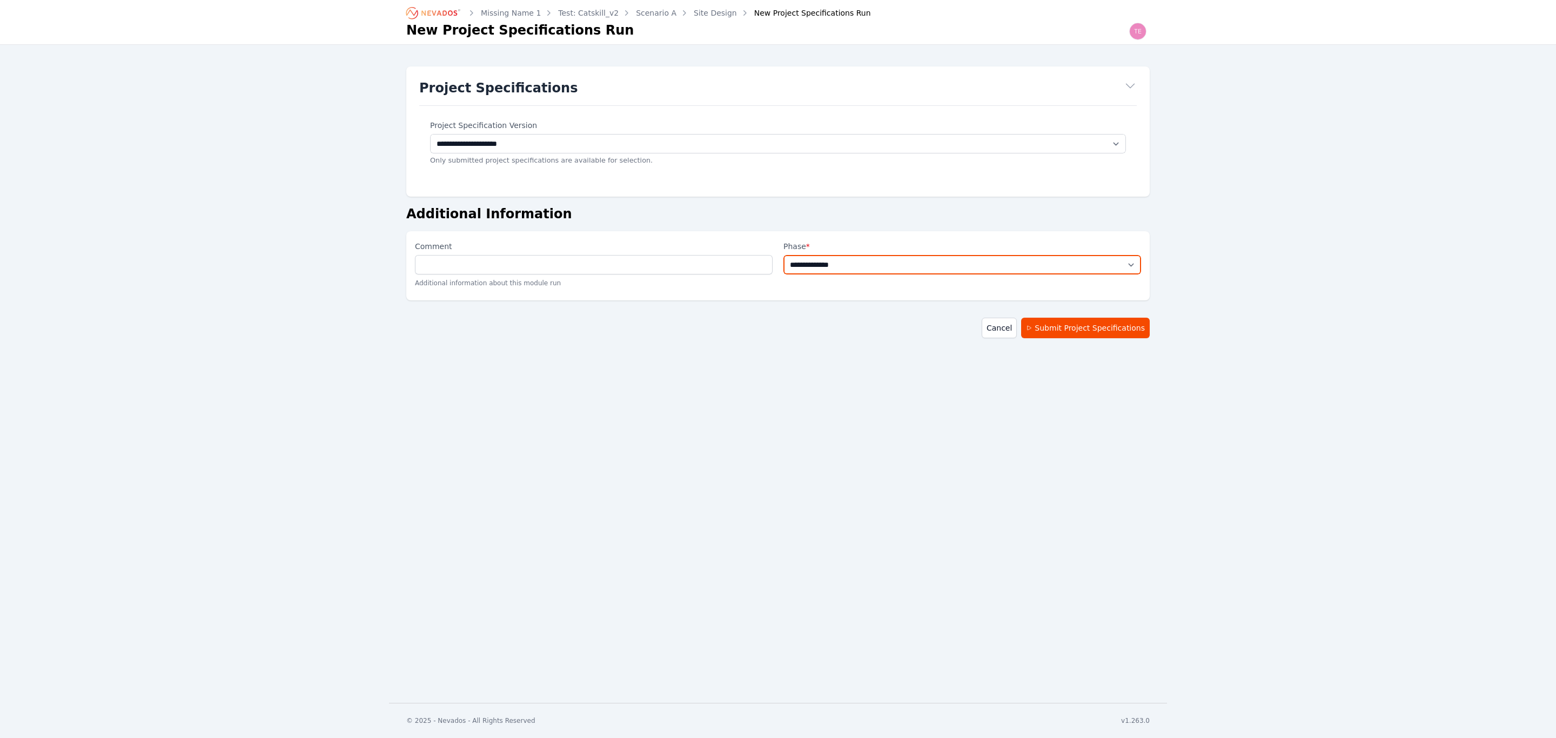
click at [861, 266] on select "**********" at bounding box center [962, 264] width 358 height 19
select select "**********"
click at [783, 255] on select "**********" at bounding box center [962, 264] width 358 height 19
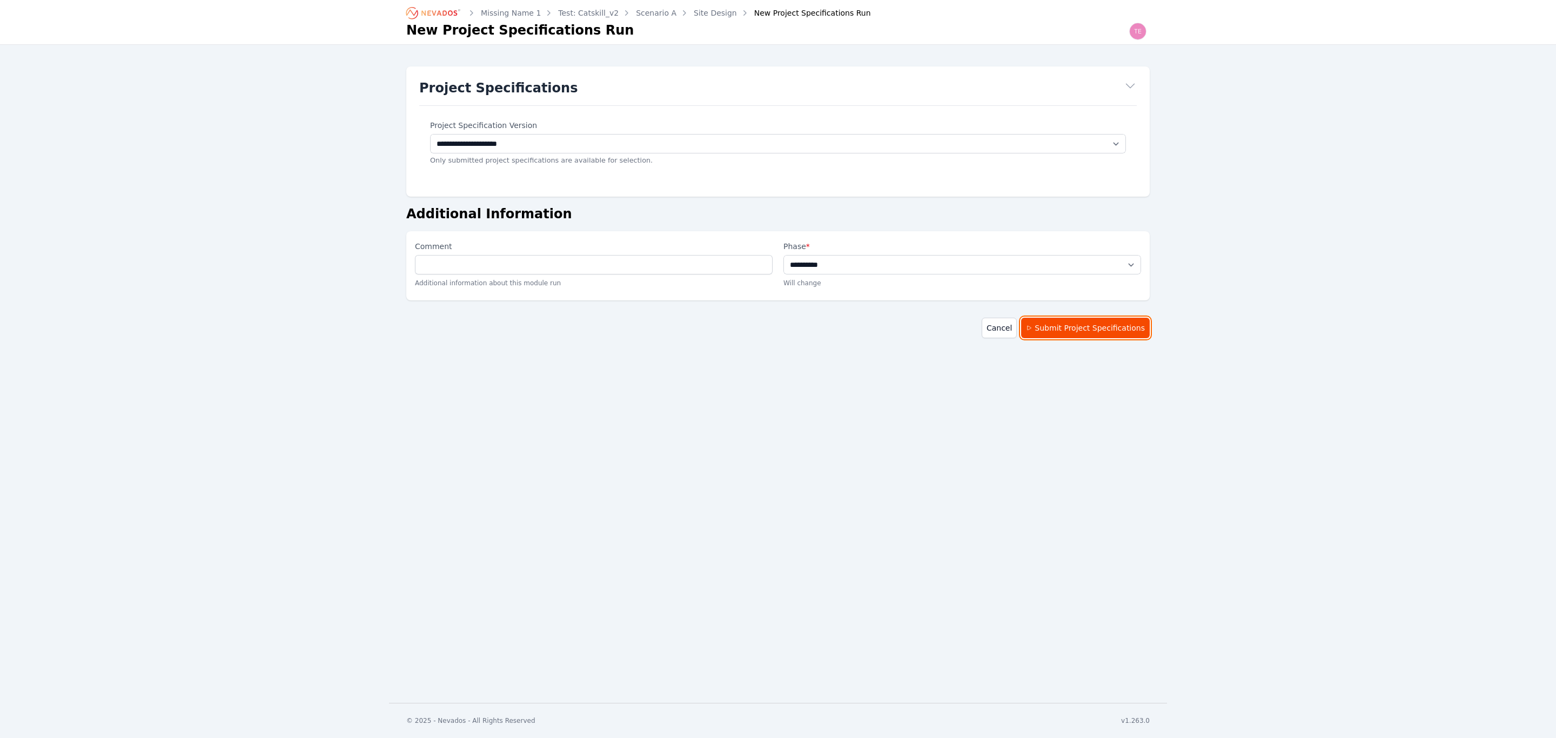
click at [1088, 330] on button "Submit Project Specifications" at bounding box center [1085, 328] width 129 height 21
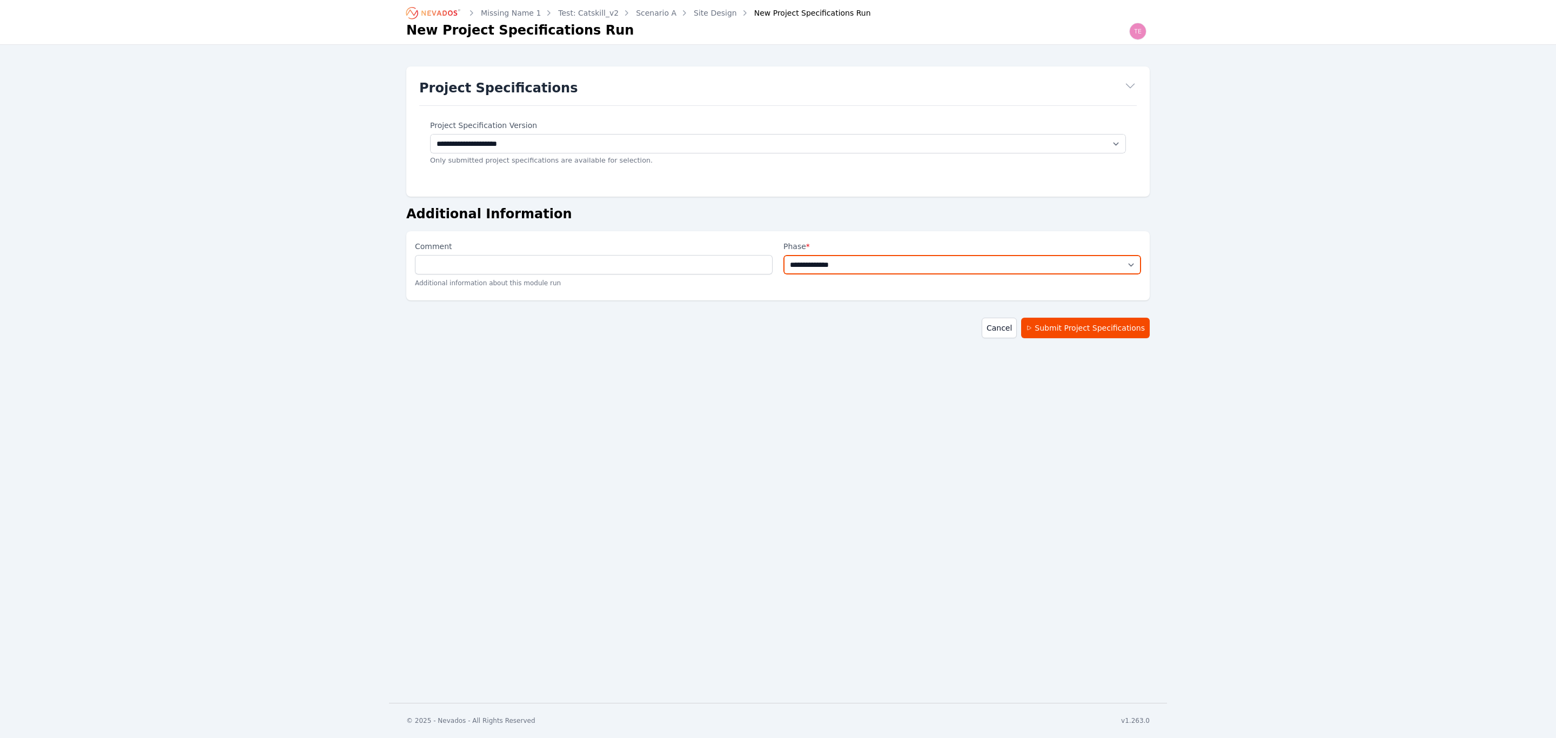
click at [932, 261] on select "**********" at bounding box center [962, 264] width 358 height 19
select select "**********"
click at [783, 255] on select "**********" at bounding box center [962, 264] width 358 height 19
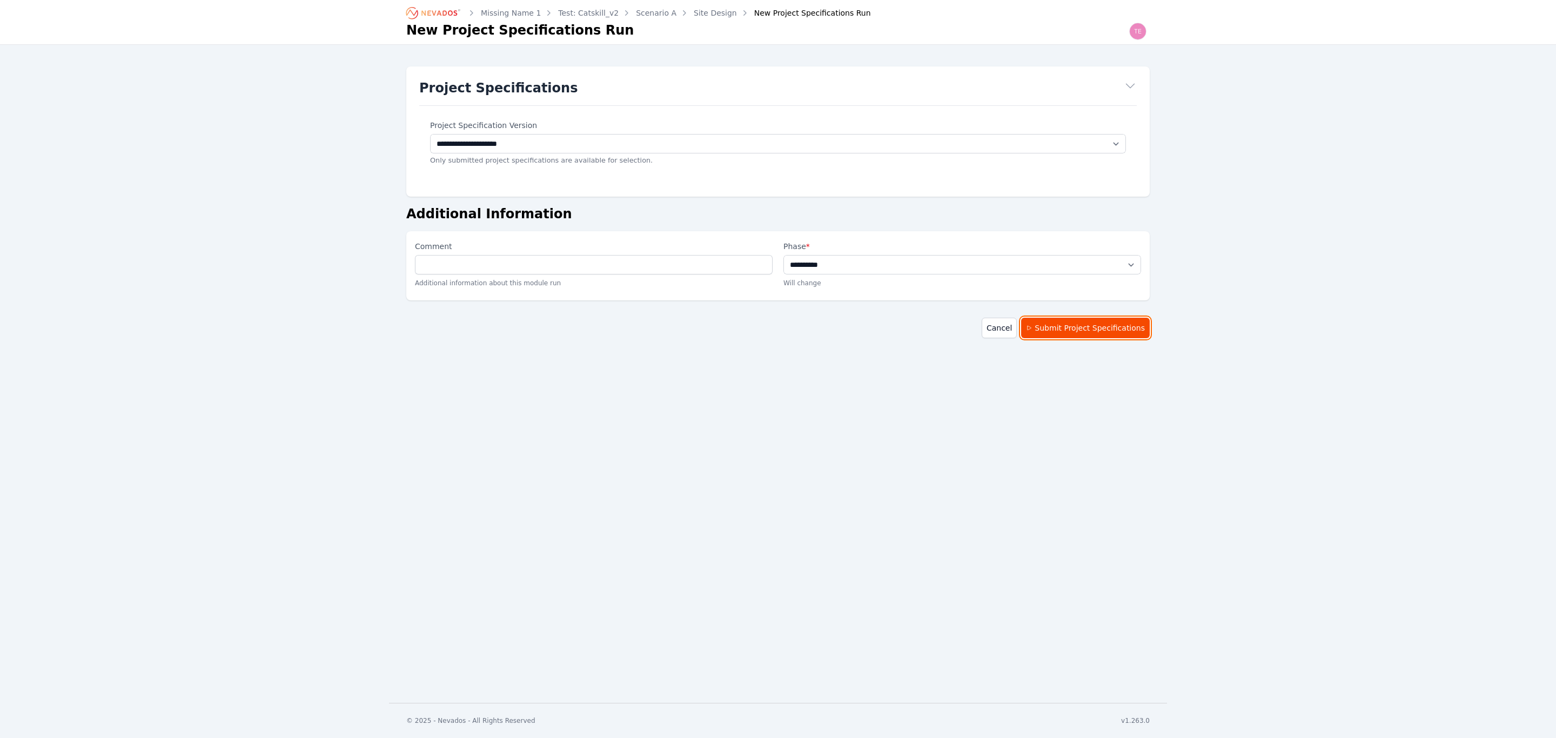
click at [1087, 325] on button "Submit Project Specifications" at bounding box center [1085, 328] width 129 height 21
click at [1017, 330] on link "Cancel" at bounding box center [999, 328] width 35 height 21
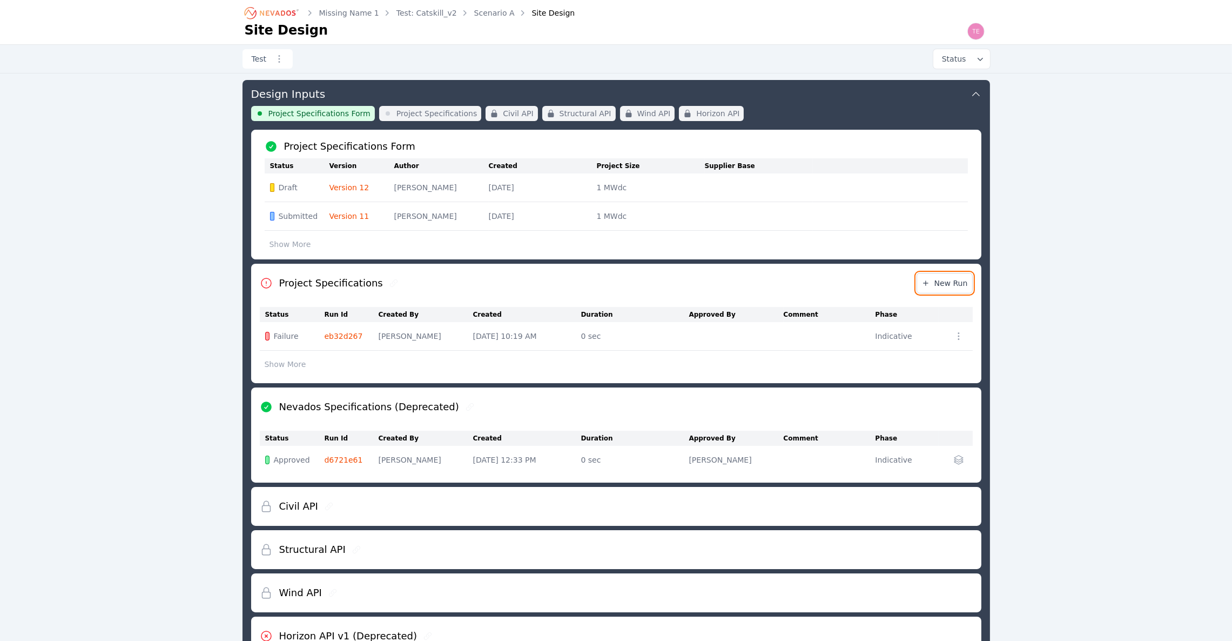
click at [939, 281] on span "New Run" at bounding box center [945, 283] width 46 height 11
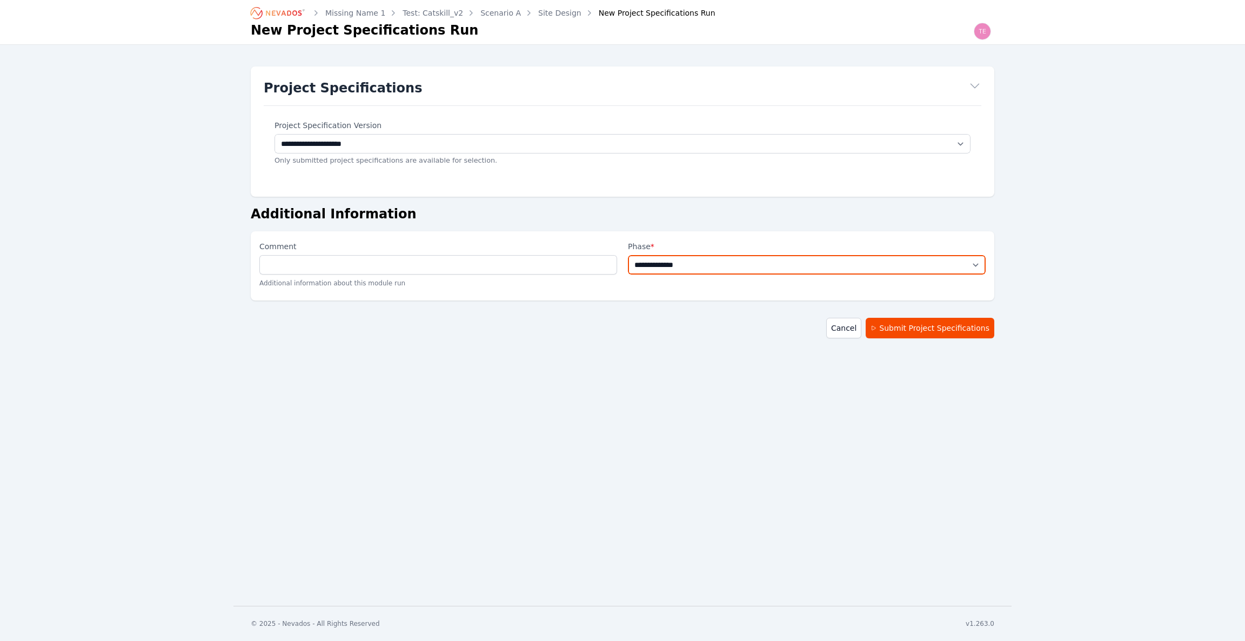
drag, startPoint x: 712, startPoint y: 266, endPoint x: 708, endPoint y: 271, distance: 6.2
click at [712, 266] on select "**********" at bounding box center [807, 264] width 358 height 19
select select "**********"
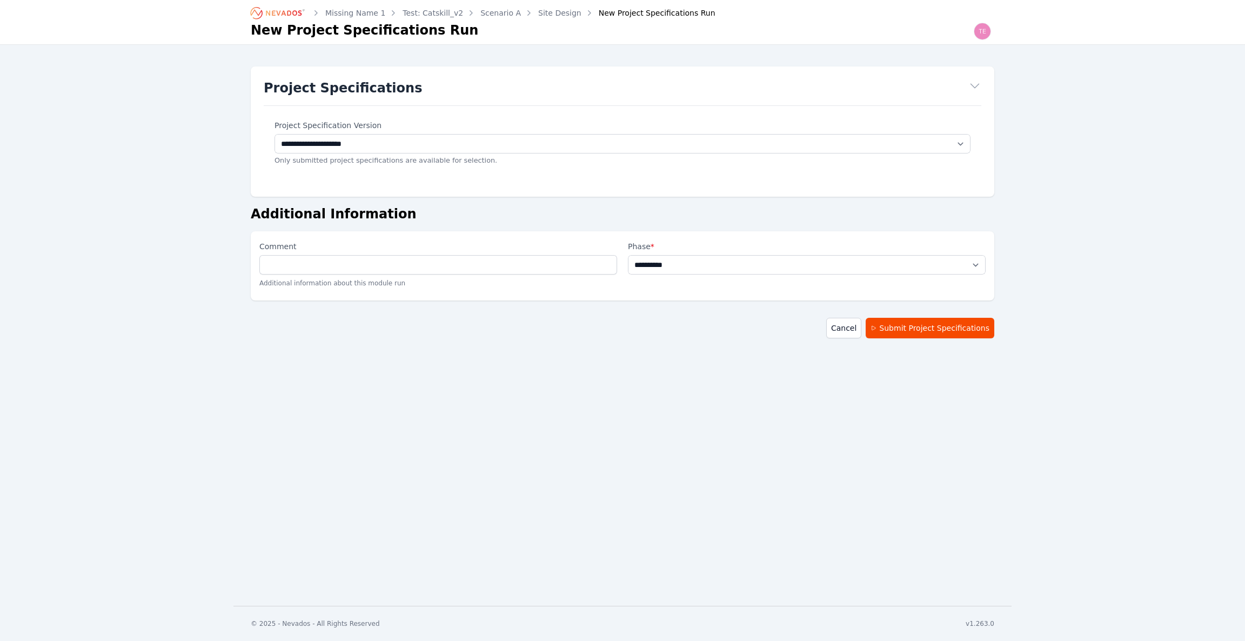
click at [628, 255] on select "**********" at bounding box center [807, 264] width 358 height 19
click at [913, 327] on button "Submit Project Specifications" at bounding box center [929, 328] width 129 height 21
click at [861, 336] on link "Cancel" at bounding box center [843, 328] width 35 height 21
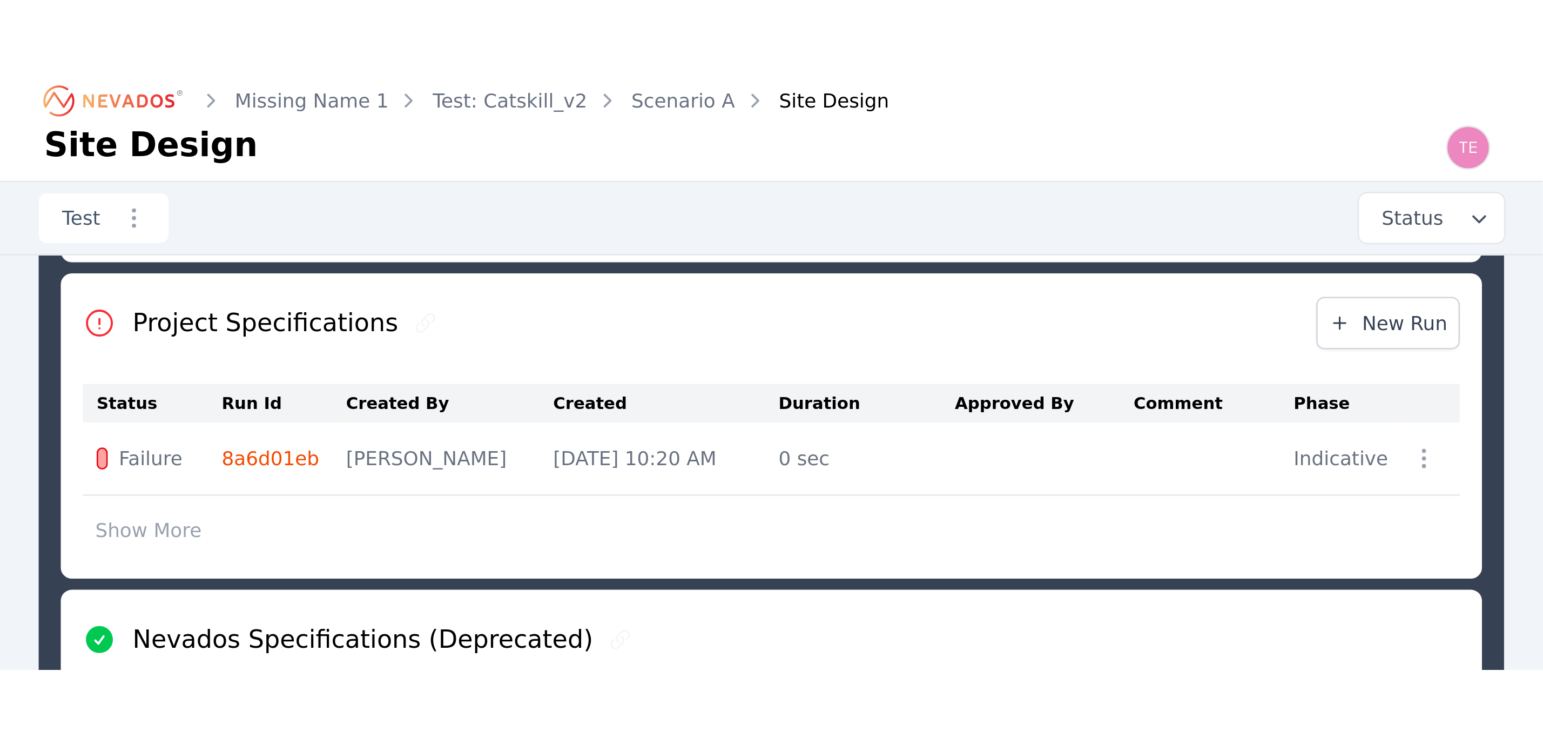
scroll to position [183, 0]
